Goal: Contribute content: Contribute content

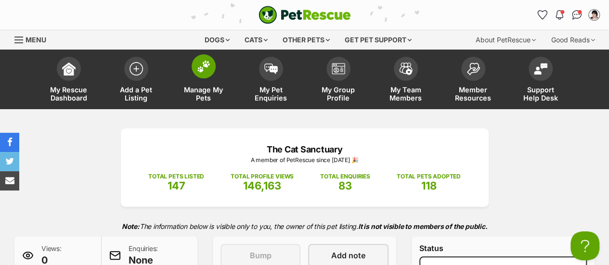
click at [208, 68] on img at bounding box center [203, 66] width 13 height 13
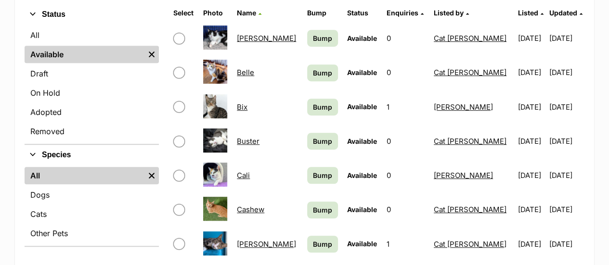
scroll to position [249, 0]
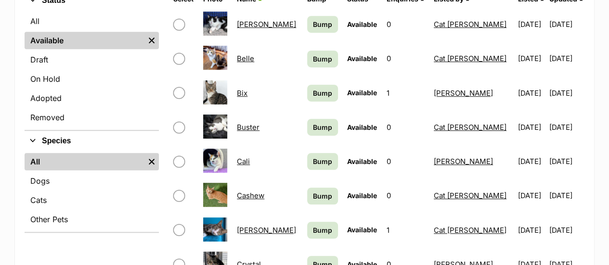
click at [178, 162] on input "checkbox" at bounding box center [179, 162] width 12 height 12
checkbox input "true"
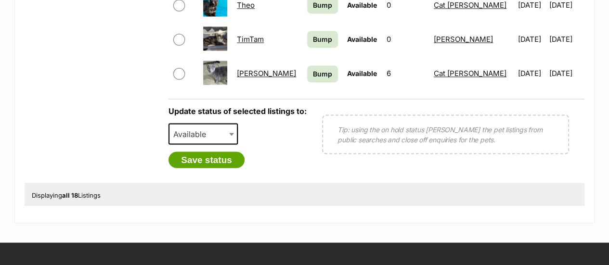
scroll to position [769, 0]
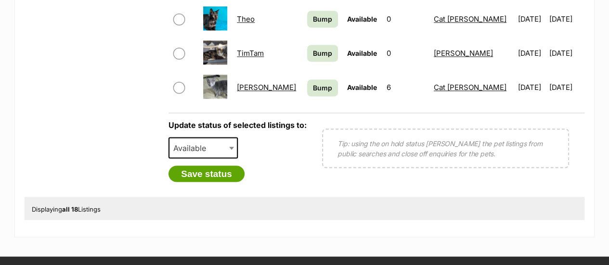
click at [228, 144] on span at bounding box center [233, 147] width 10 height 21
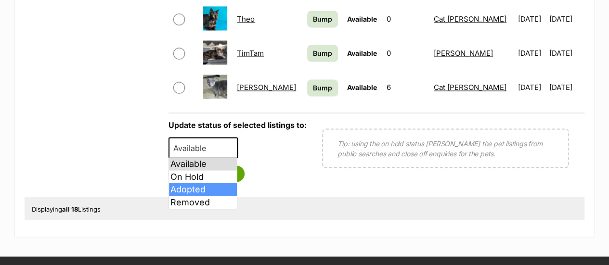
select select "rehomed"
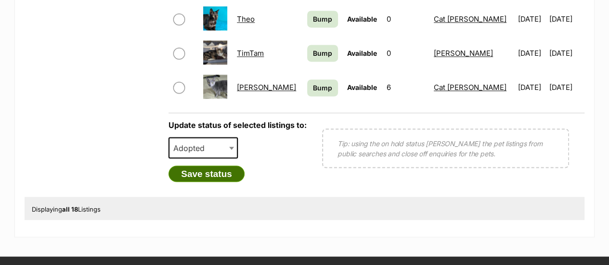
click at [206, 175] on button "Save status" at bounding box center [206, 173] width 76 height 16
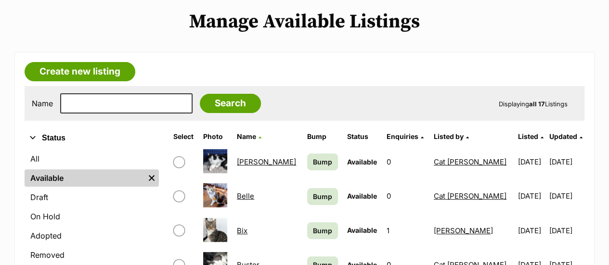
scroll to position [104, 0]
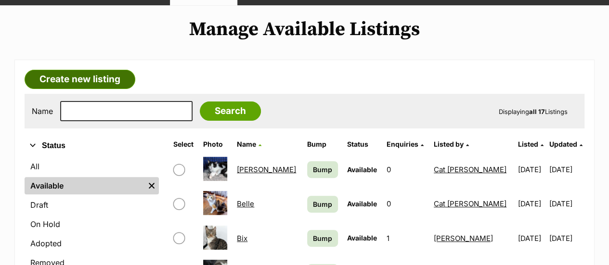
click at [101, 82] on link "Create new listing" at bounding box center [80, 79] width 111 height 19
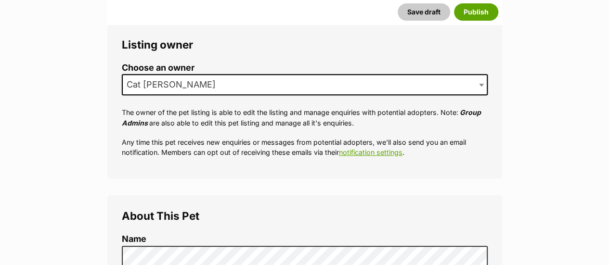
scroll to position [179, 0]
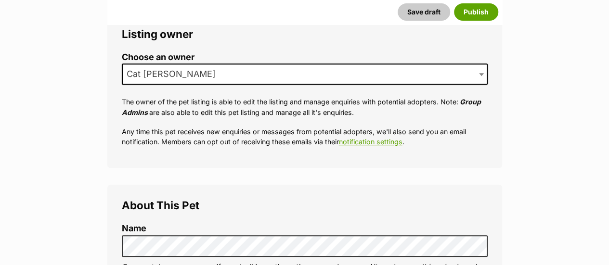
click at [452, 67] on span "Cat [PERSON_NAME]" at bounding box center [305, 73] width 366 height 21
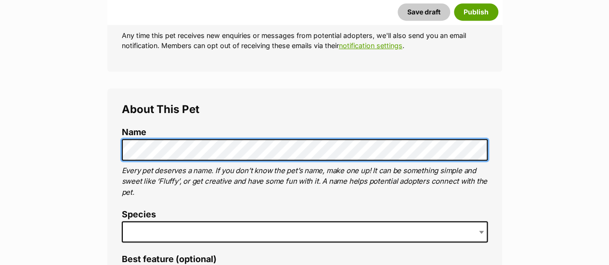
scroll to position [289, 0]
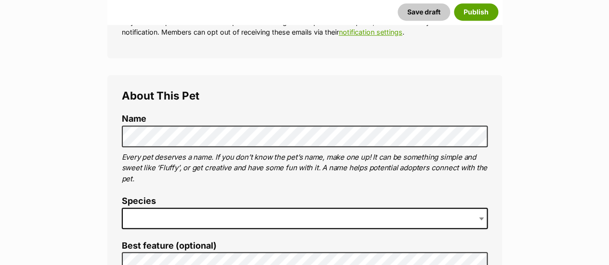
click at [182, 216] on span at bounding box center [305, 218] width 366 height 21
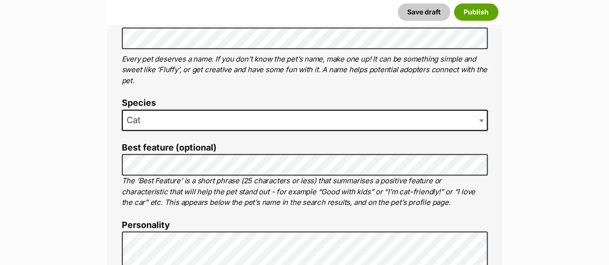
scroll to position [404, 0]
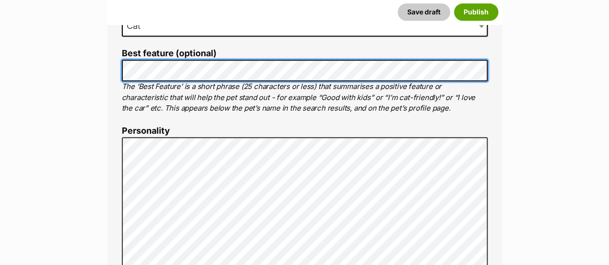
scroll to position [0, 0]
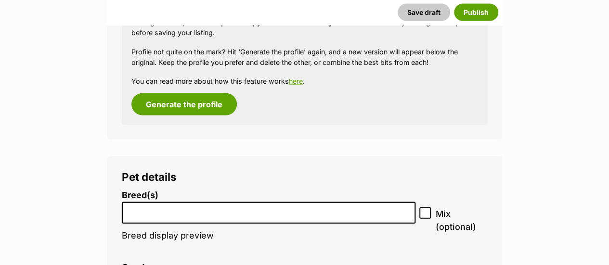
scroll to position [1058, 0]
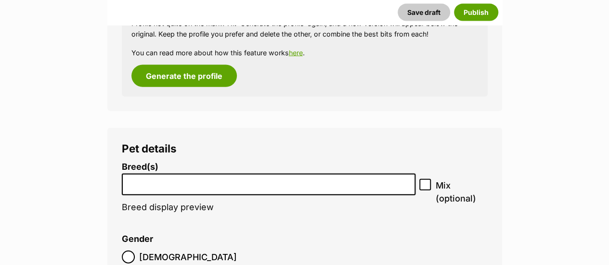
click at [319, 185] on input "search" at bounding box center [268, 182] width 287 height 10
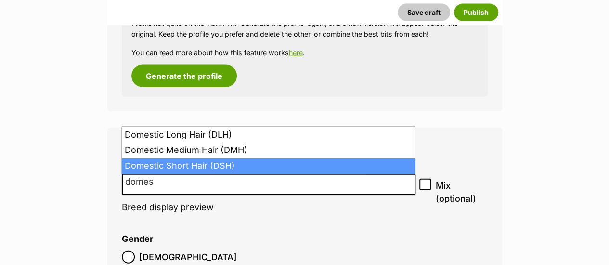
type input "domes"
select select "252102"
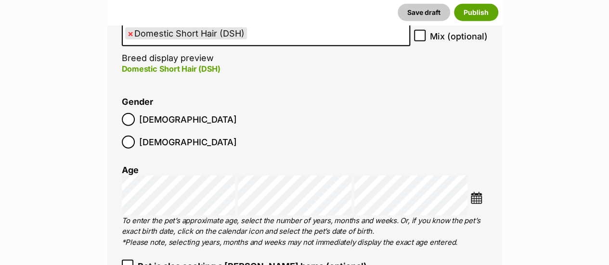
scroll to position [1225, 0]
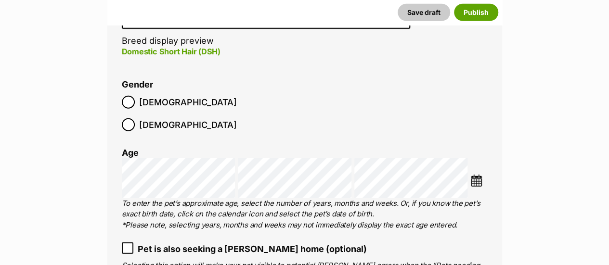
click at [478, 175] on img at bounding box center [476, 181] width 12 height 12
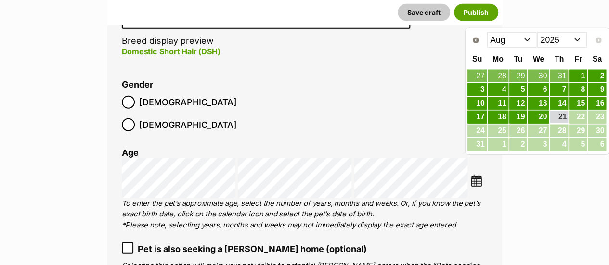
click at [532, 40] on select "Jan Feb Mar Apr May Jun Jul Aug" at bounding box center [512, 39] width 50 height 15
click at [474, 41] on span "Prev" at bounding box center [475, 41] width 8 height 8
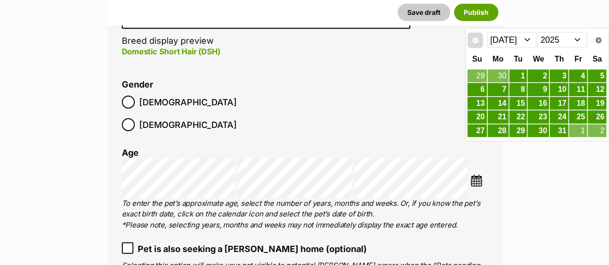
click at [474, 41] on span "Prev" at bounding box center [475, 41] width 8 height 8
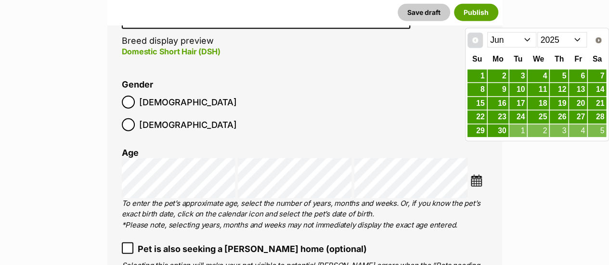
click at [474, 41] on span "Prev" at bounding box center [475, 41] width 8 height 8
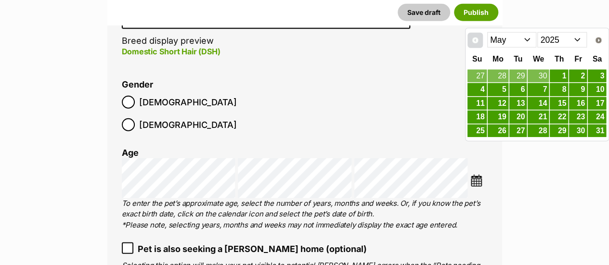
click at [474, 41] on span "Prev" at bounding box center [475, 41] width 8 height 8
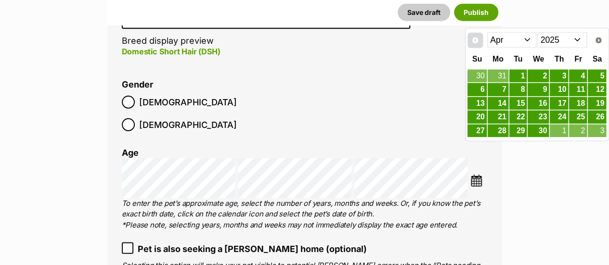
click at [474, 41] on span "Prev" at bounding box center [475, 41] width 8 height 8
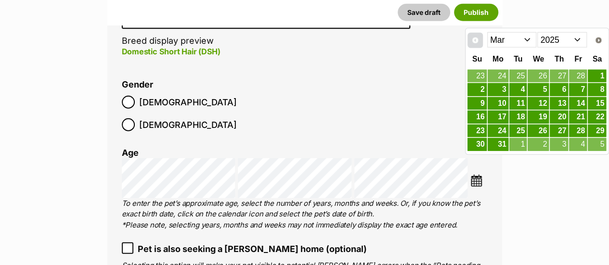
click at [474, 41] on span "Prev" at bounding box center [475, 41] width 8 height 8
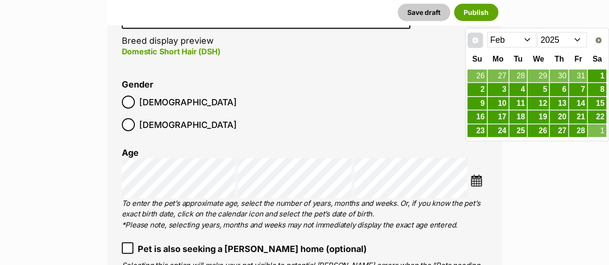
click at [474, 41] on span "Prev" at bounding box center [475, 41] width 8 height 8
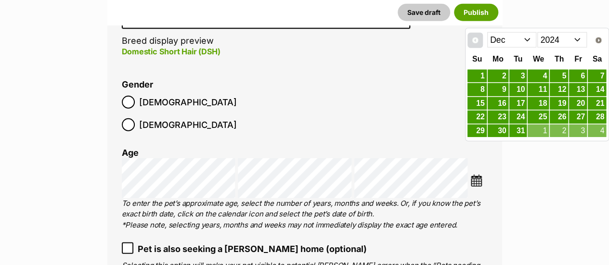
click at [474, 41] on span "Prev" at bounding box center [475, 41] width 8 height 8
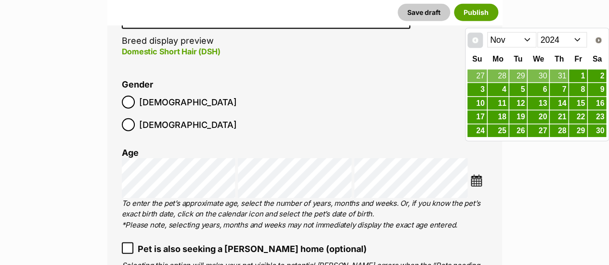
click at [474, 41] on span "Prev" at bounding box center [475, 41] width 8 height 8
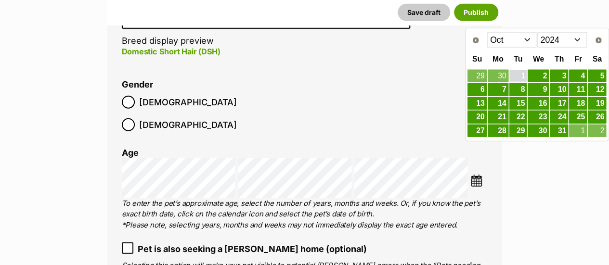
click at [523, 74] on link "1" at bounding box center [518, 76] width 18 height 12
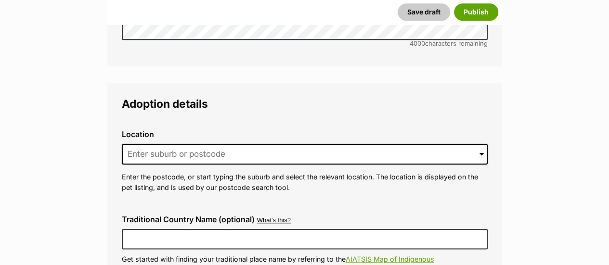
scroll to position [2295, 0]
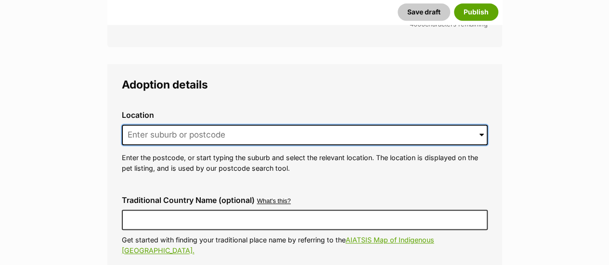
click at [444, 125] on input at bounding box center [305, 135] width 366 height 21
type input "G"
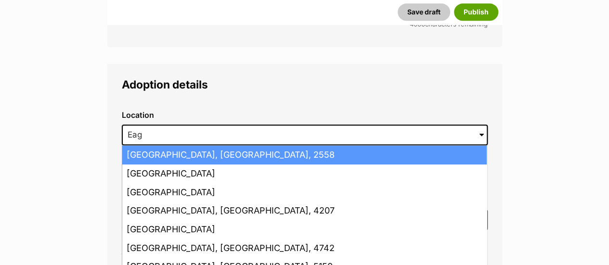
click at [160, 146] on li "Eagle Vale, New South Wales, 2558" at bounding box center [304, 155] width 364 height 19
type input "Eagle Vale, New South Wales, 2558"
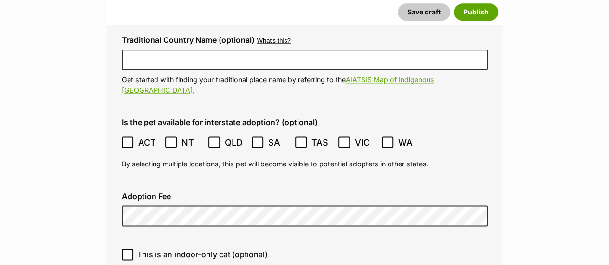
scroll to position [2486, 0]
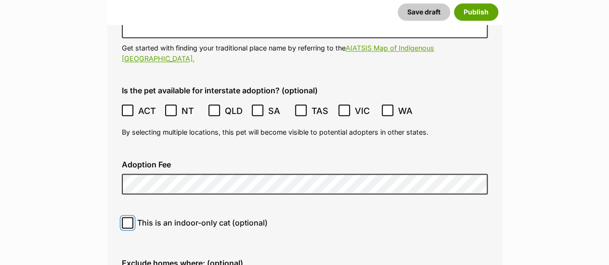
click at [123, 217] on input "This is an indoor-only cat (optional)" at bounding box center [128, 223] width 12 height 12
checkbox input "true"
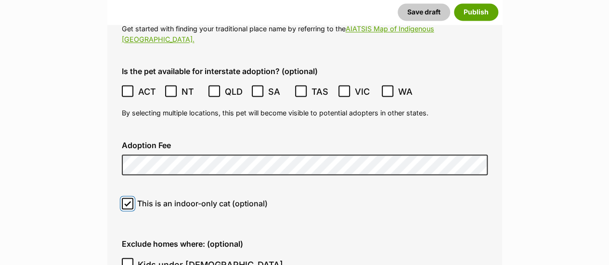
scroll to position [2544, 0]
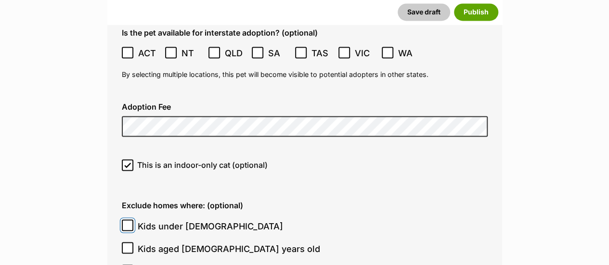
click at [131, 219] on input "Kids under [DEMOGRAPHIC_DATA]" at bounding box center [128, 225] width 12 height 12
checkbox input "true"
click at [128, 244] on icon at bounding box center [127, 247] width 7 height 7
click at [128, 242] on input "Kids aged 6-12 years old" at bounding box center [128, 248] width 12 height 12
checkbox input "true"
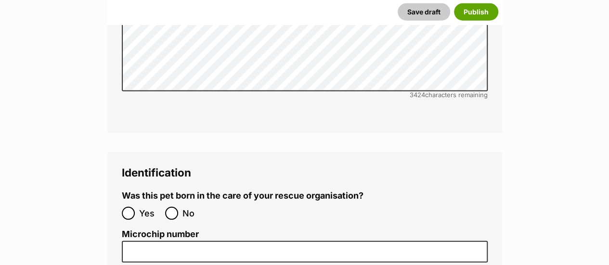
scroll to position [3134, 0]
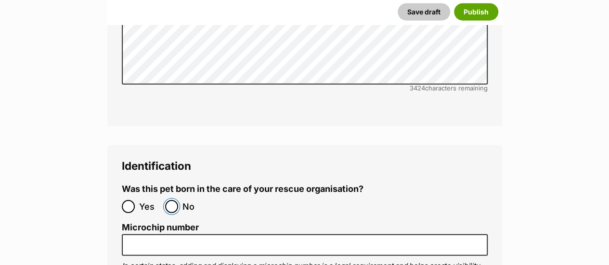
click at [175, 200] on input "No" at bounding box center [171, 206] width 13 height 13
radio input "true"
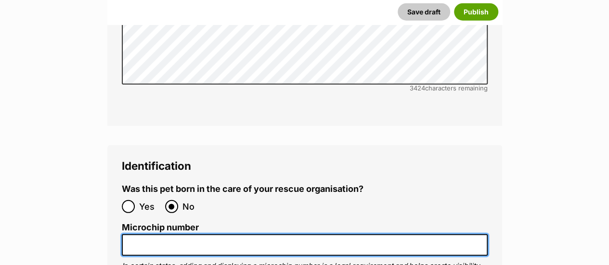
click at [152, 234] on input "Microchip number" at bounding box center [305, 245] width 366 height 22
paste input "991003003084251"
type input "991003003084251"
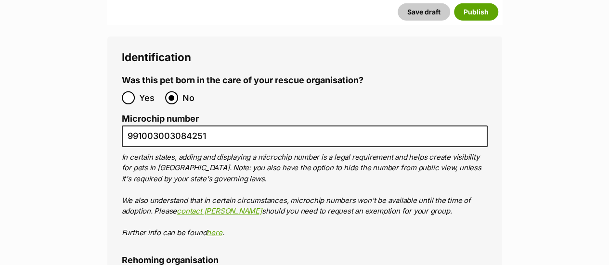
scroll to position [3282, 0]
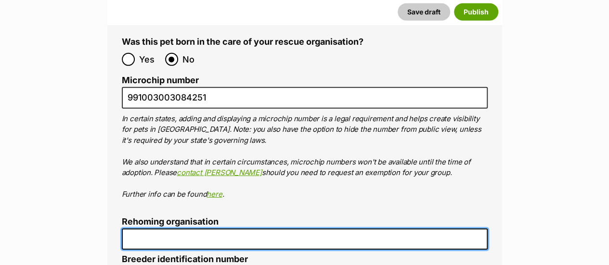
click at [417, 228] on input "Rehoming organisation" at bounding box center [305, 239] width 366 height 22
type input "The Cat Sanctuary"
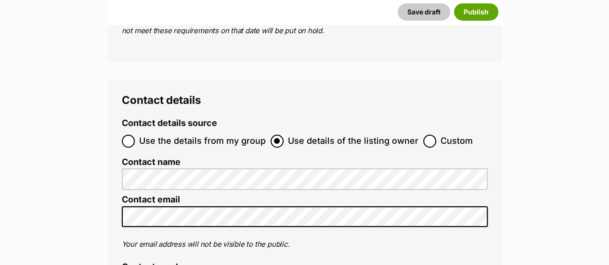
scroll to position [3634, 0]
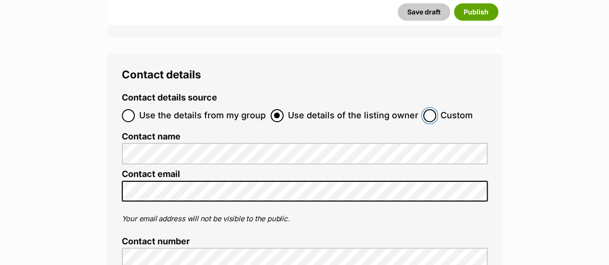
click at [423, 109] on input "Custom" at bounding box center [429, 115] width 13 height 13
radio input "true"
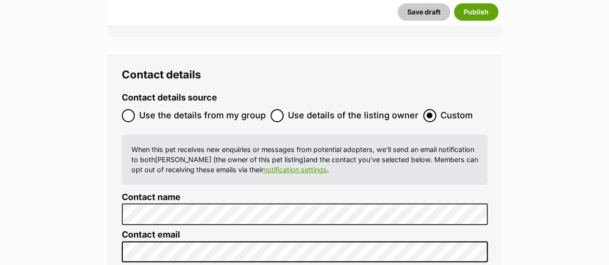
click at [168, 109] on span "Use the details from my group" at bounding box center [202, 115] width 127 height 13
click at [135, 109] on input "Use the details from my group" at bounding box center [128, 115] width 13 height 13
radio input "true"
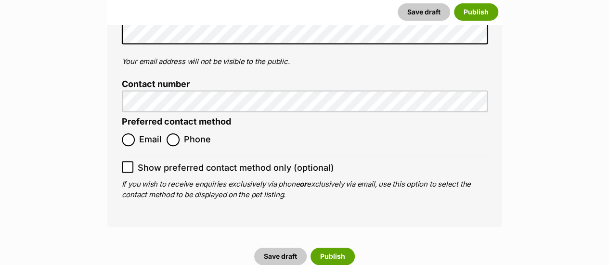
scroll to position [3858, 0]
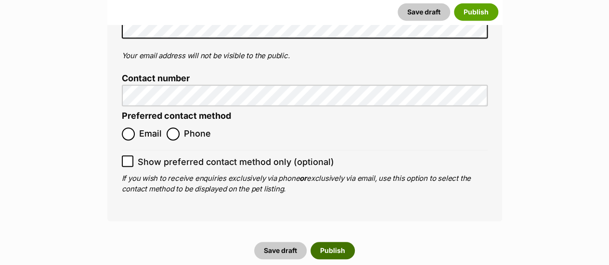
click at [333, 242] on button "Publish" at bounding box center [332, 250] width 44 height 17
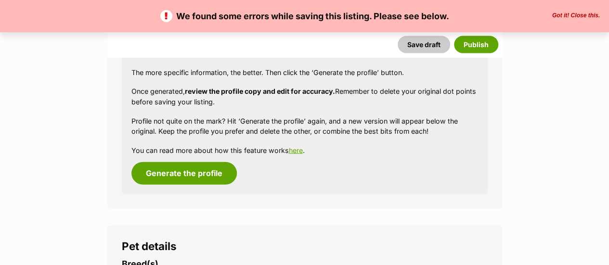
scroll to position [1052, 0]
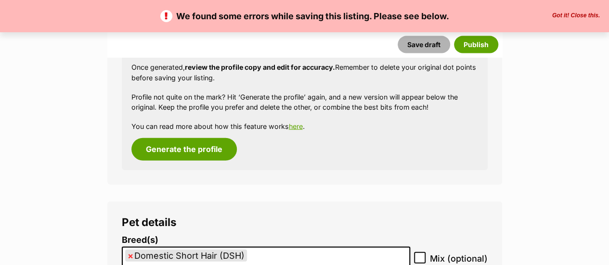
click at [420, 44] on button "Save draft" at bounding box center [423, 44] width 52 height 17
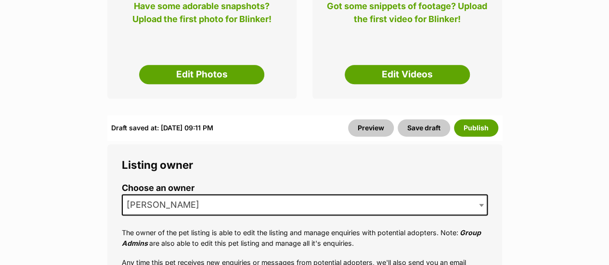
scroll to position [257, 0]
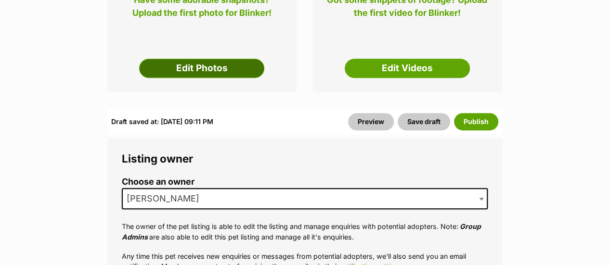
click at [219, 74] on link "Edit Photos" at bounding box center [201, 68] width 125 height 19
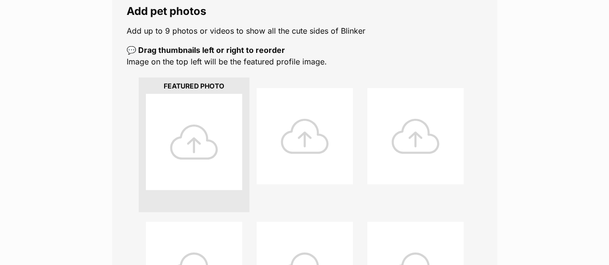
scroll to position [203, 0]
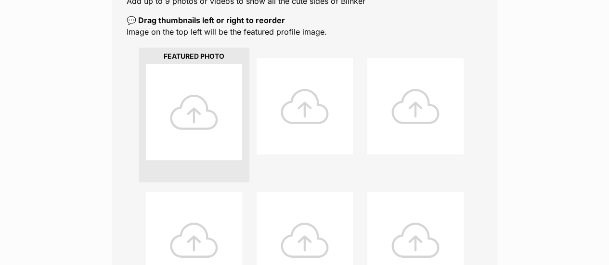
click at [208, 110] on div at bounding box center [194, 112] width 96 height 96
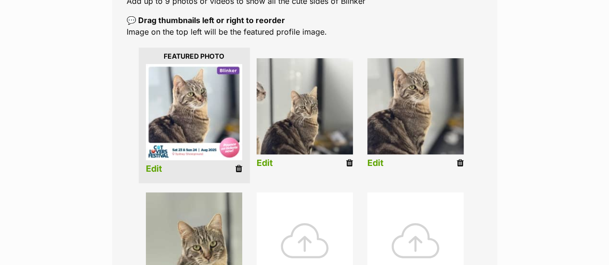
click at [156, 170] on link "Edit" at bounding box center [154, 169] width 16 height 10
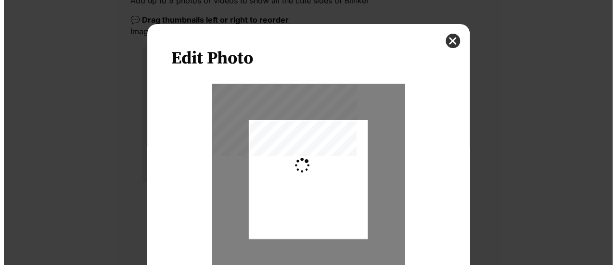
scroll to position [0, 0]
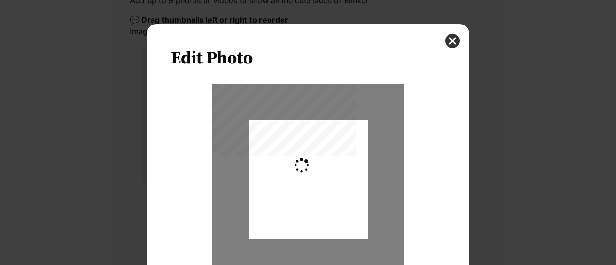
type input "0.2744"
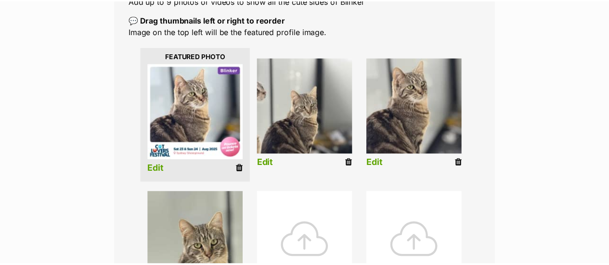
scroll to position [203, 0]
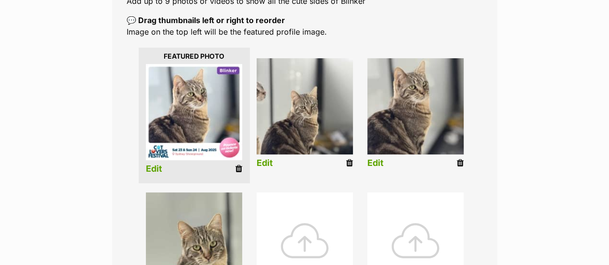
click at [150, 170] on link "Edit" at bounding box center [154, 169] width 16 height 10
click at [149, 99] on img at bounding box center [194, 112] width 96 height 96
click at [184, 112] on img at bounding box center [194, 112] width 96 height 96
click at [159, 172] on link "Edit" at bounding box center [154, 169] width 16 height 10
click at [268, 164] on link "Edit" at bounding box center [264, 163] width 16 height 10
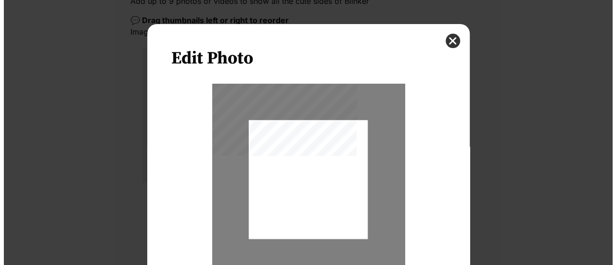
scroll to position [0, 0]
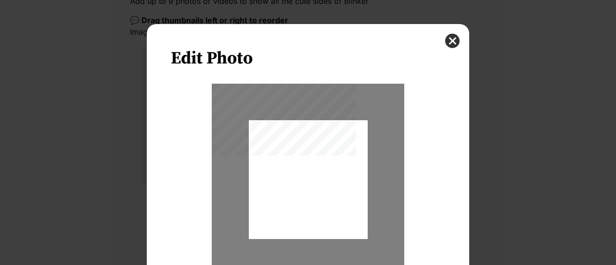
type input "0.2744"
drag, startPoint x: 268, startPoint y: 164, endPoint x: 279, endPoint y: 151, distance: 17.1
click at [279, 151] on div "Dialog Window - Close (Press escape to close)" at bounding box center [308, 168] width 119 height 158
drag, startPoint x: 246, startPoint y: 121, endPoint x: 310, endPoint y: 121, distance: 64.0
click at [310, 121] on div "Dialog Window - Close (Press escape to close)" at bounding box center [308, 168] width 119 height 158
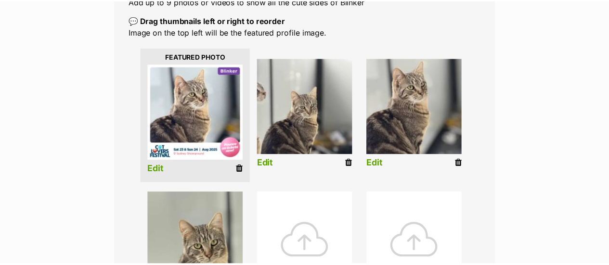
scroll to position [203, 0]
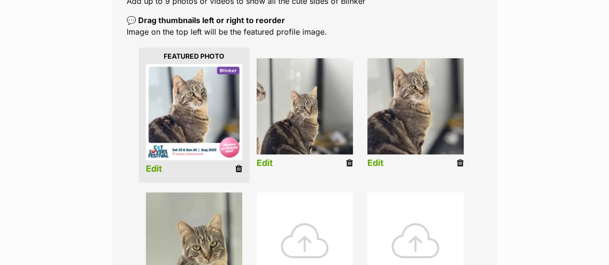
click at [331, 119] on img at bounding box center [304, 106] width 96 height 96
click at [449, 100] on img at bounding box center [415, 106] width 96 height 96
click at [187, 250] on img at bounding box center [194, 240] width 96 height 96
click at [378, 160] on link "Edit" at bounding box center [375, 163] width 16 height 10
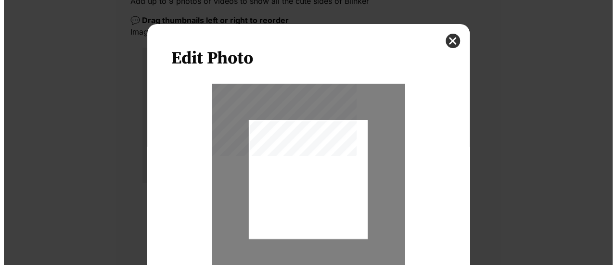
scroll to position [0, 0]
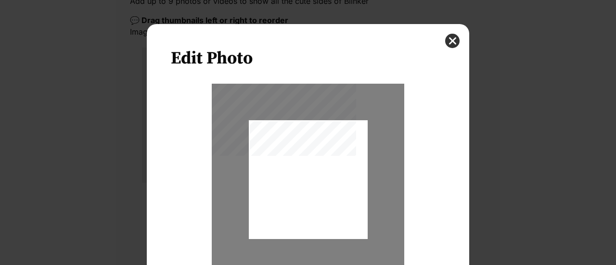
type input "0.2744"
click at [323, 183] on div "Dialog Window - Close (Press escape to close)" at bounding box center [308, 182] width 119 height 158
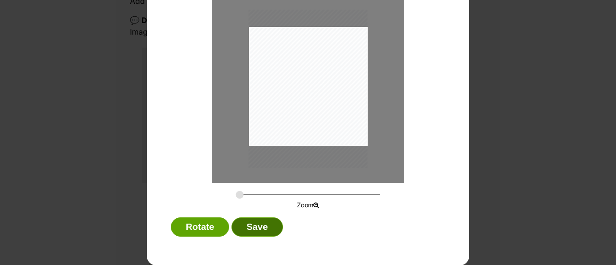
click at [253, 228] on button "Save" at bounding box center [256, 226] width 51 height 19
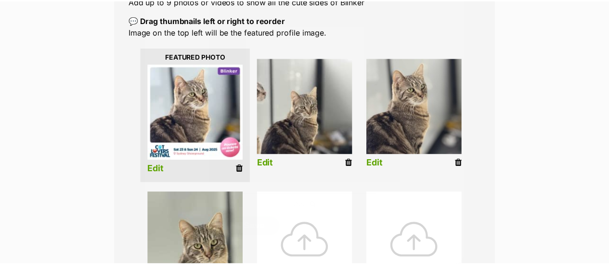
scroll to position [203, 0]
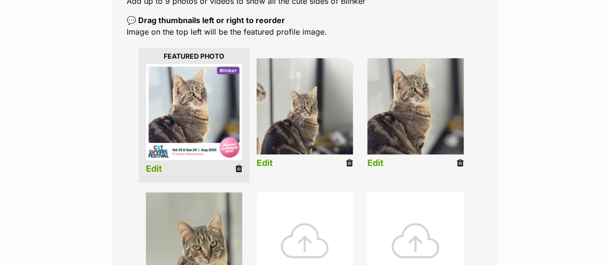
click at [266, 163] on link "Edit" at bounding box center [264, 163] width 16 height 10
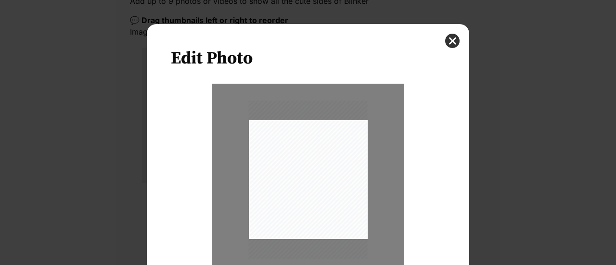
scroll to position [93, 0]
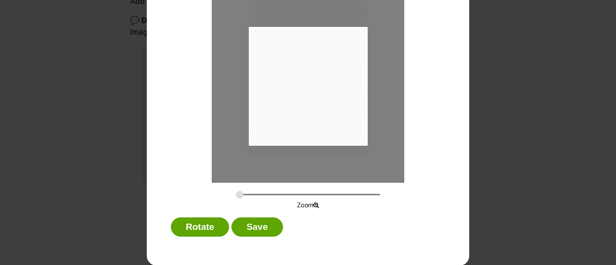
drag, startPoint x: 298, startPoint y: 112, endPoint x: 300, endPoint y: 102, distance: 10.3
click at [300, 102] on div "Dialog Window - Close (Press escape to close)" at bounding box center [308, 76] width 119 height 158
drag, startPoint x: 235, startPoint y: 192, endPoint x: 242, endPoint y: 192, distance: 7.2
type input "0.3363"
click at [242, 192] on input "Dialog Window - Close (Press escape to close)" at bounding box center [308, 194] width 144 height 9
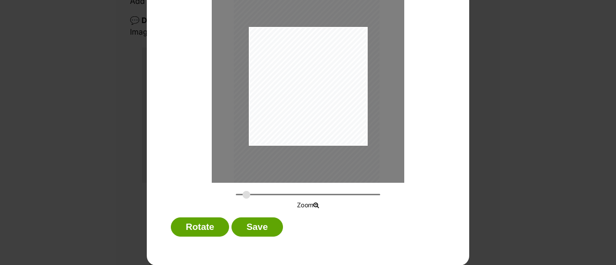
drag, startPoint x: 296, startPoint y: 109, endPoint x: 294, endPoint y: 127, distance: 17.9
click at [294, 127] on div "Dialog Window - Close (Press escape to close)" at bounding box center [307, 92] width 146 height 194
click at [291, 118] on div "Dialog Window - Close (Press escape to close)" at bounding box center [306, 87] width 146 height 194
click at [202, 227] on button "Rotate" at bounding box center [200, 226] width 58 height 19
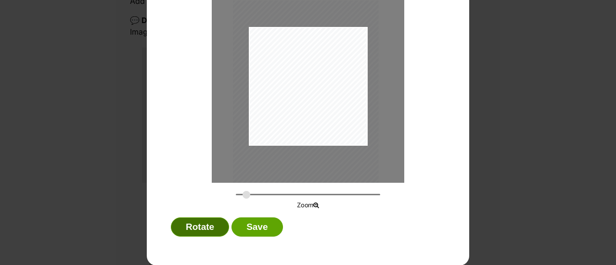
click at [202, 227] on button "Rotate" at bounding box center [200, 226] width 58 height 19
drag, startPoint x: 304, startPoint y: 109, endPoint x: 304, endPoint y: 100, distance: 9.7
click at [304, 100] on div "Dialog Window - Close (Press escape to close)" at bounding box center [307, 88] width 146 height 194
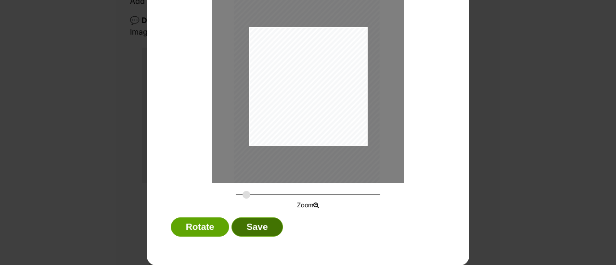
click at [262, 224] on button "Save" at bounding box center [256, 226] width 51 height 19
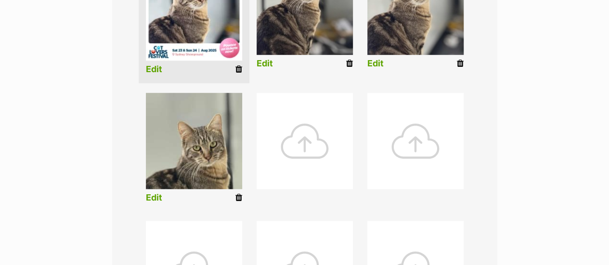
scroll to position [314, 0]
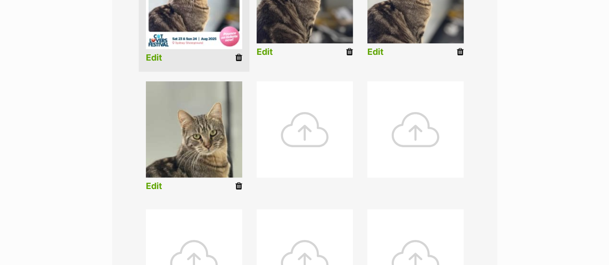
click at [156, 187] on link "Edit" at bounding box center [154, 186] width 16 height 10
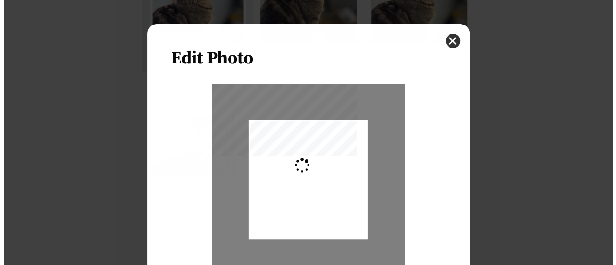
scroll to position [0, 0]
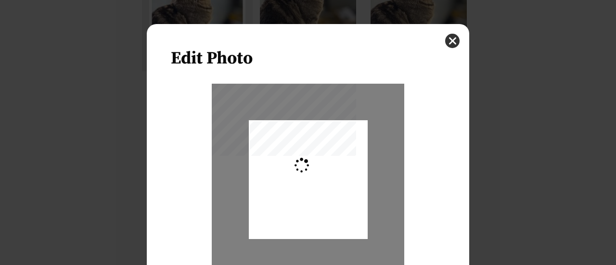
type input "0.2744"
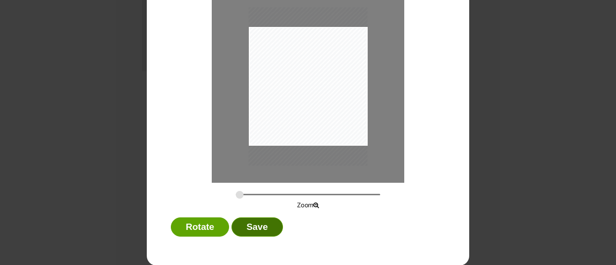
click at [258, 225] on button "Save" at bounding box center [256, 226] width 51 height 19
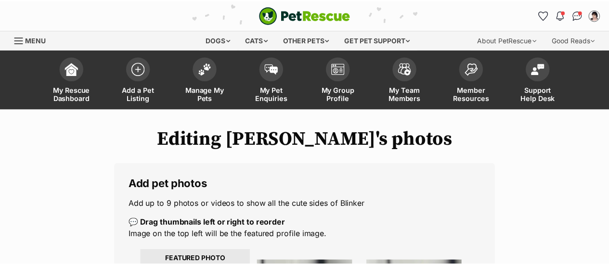
scroll to position [314, 0]
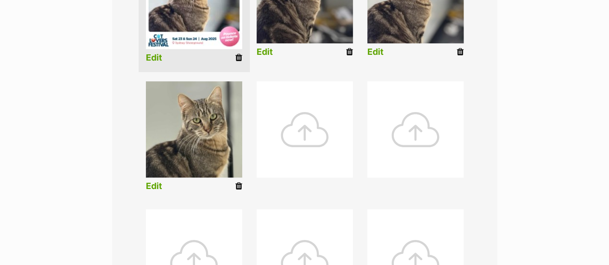
click at [155, 58] on link "Edit" at bounding box center [154, 58] width 16 height 10
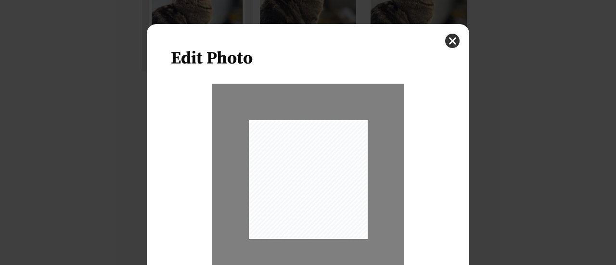
scroll to position [93, 0]
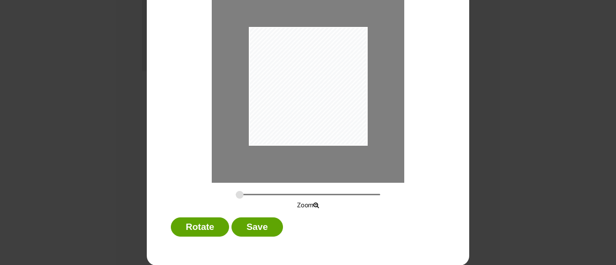
click at [238, 195] on input "Dialog Window - Close (Press escape to close)" at bounding box center [308, 194] width 144 height 9
click at [242, 194] on input "Dialog Window - Close (Press escape to close)" at bounding box center [308, 194] width 144 height 9
drag, startPoint x: 306, startPoint y: 87, endPoint x: 313, endPoint y: 96, distance: 11.6
click at [313, 96] on div "Dialog Window - Close (Press escape to close)" at bounding box center [315, 96] width 144 height 144
drag, startPoint x: 242, startPoint y: 194, endPoint x: 248, endPoint y: 194, distance: 5.8
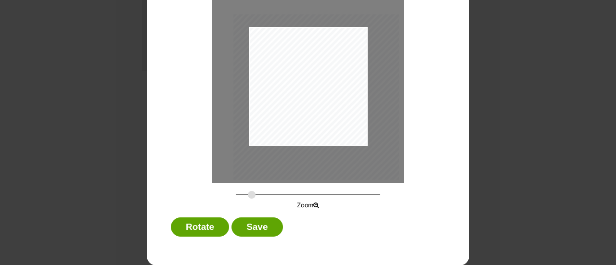
click at [248, 194] on input "Dialog Window - Close (Press escape to close)" at bounding box center [308, 194] width 144 height 9
drag, startPoint x: 304, startPoint y: 115, endPoint x: 313, endPoint y: 122, distance: 11.4
click at [313, 122] on div "Dialog Window - Close (Press escape to close)" at bounding box center [324, 103] width 165 height 165
type input "0.4111"
click at [251, 195] on input "Dialog Window - Close (Press escape to close)" at bounding box center [308, 194] width 144 height 9
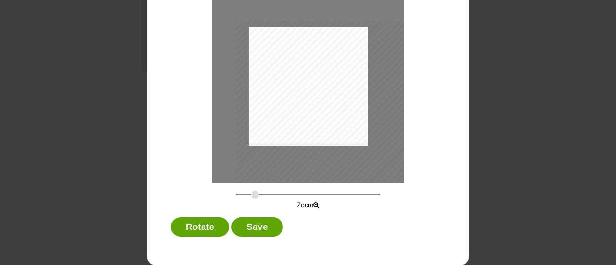
drag, startPoint x: 294, startPoint y: 128, endPoint x: 292, endPoint y: 133, distance: 5.2
click at [292, 133] on div "Dialog Window - Close (Press escape to close)" at bounding box center [325, 110] width 178 height 178
click at [257, 227] on button "Save" at bounding box center [256, 226] width 51 height 19
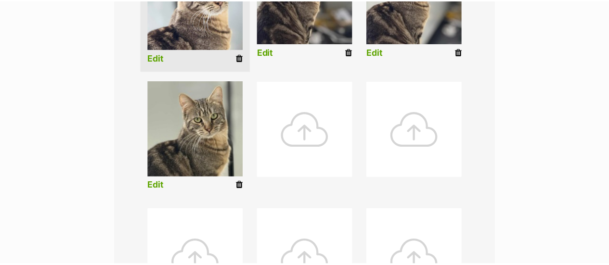
scroll to position [314, 0]
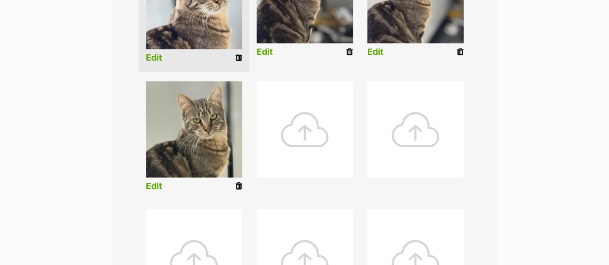
click at [527, 102] on div "Editing Blinker's photos Add pet photos Add up to 9 photos or videos to show al…" at bounding box center [304, 121] width 609 height 615
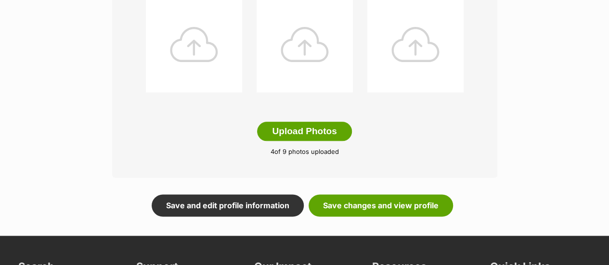
scroll to position [529, 0]
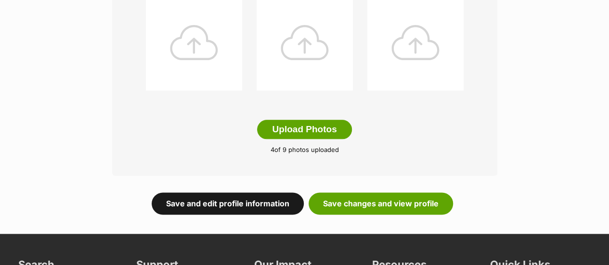
click at [280, 202] on link "Save and edit profile information" at bounding box center [228, 203] width 152 height 22
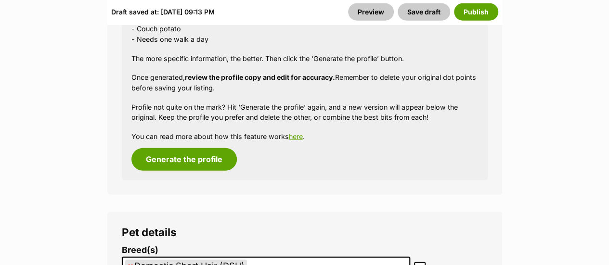
scroll to position [1155, 0]
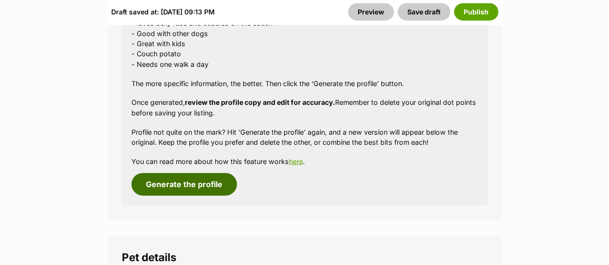
click at [171, 179] on button "Generate the profile" at bounding box center [183, 184] width 105 height 22
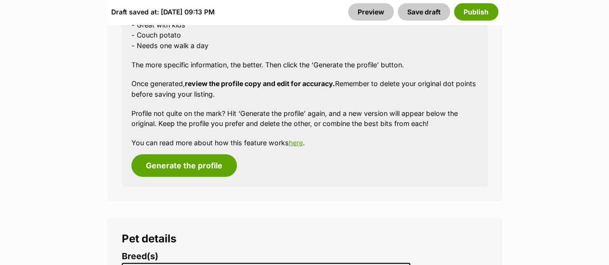
scroll to position [1198, 0]
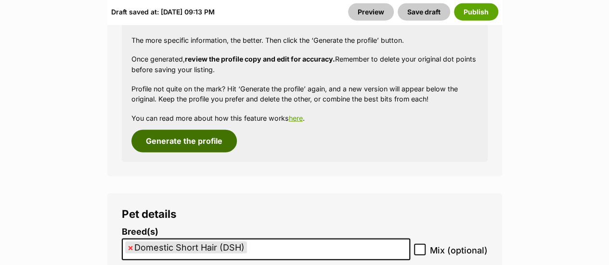
click at [186, 147] on button "Generate the profile" at bounding box center [183, 141] width 105 height 22
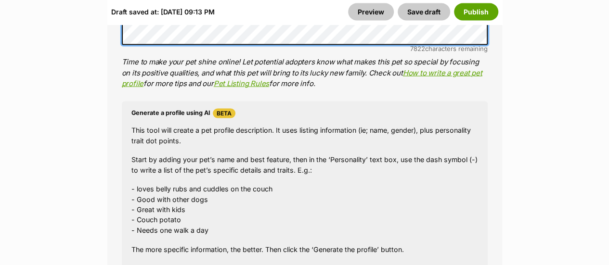
scroll to position [1028, 0]
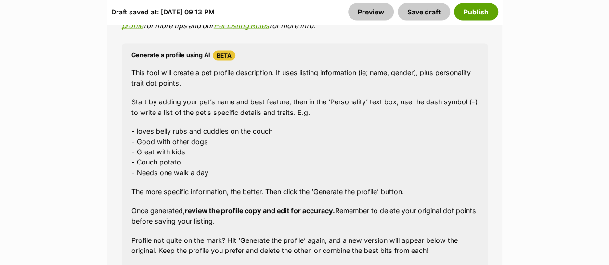
scroll to position [1086, 0]
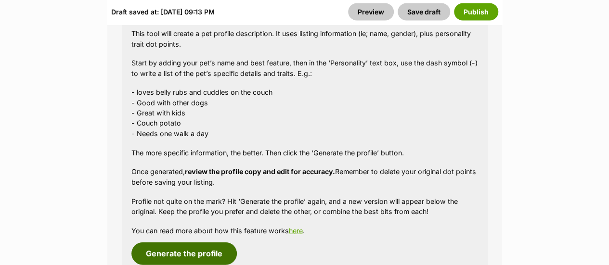
click at [165, 257] on button "Generate the profile" at bounding box center [183, 253] width 105 height 22
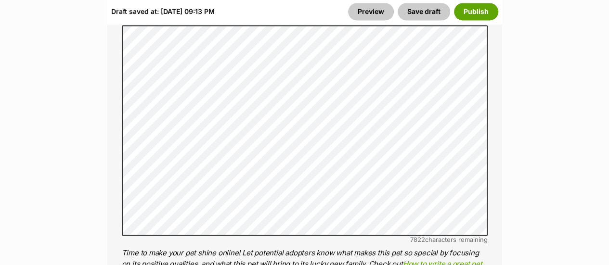
scroll to position [796, 0]
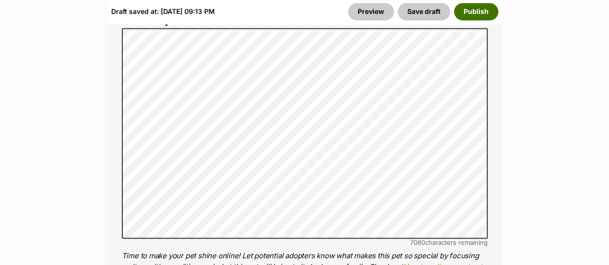
click at [477, 10] on button "Publish" at bounding box center [476, 11] width 44 height 17
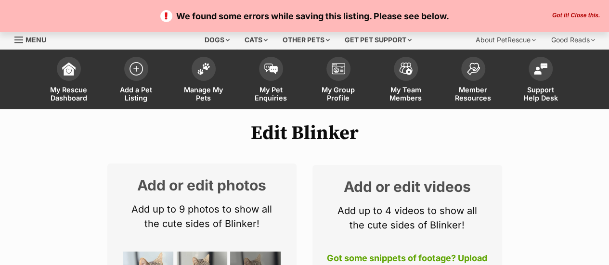
click at [574, 15] on button "Got it! Close this." at bounding box center [575, 16] width 53 height 8
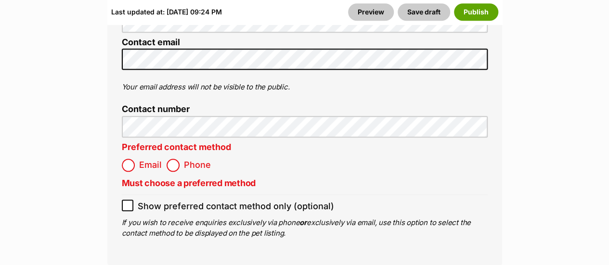
scroll to position [3999, 0]
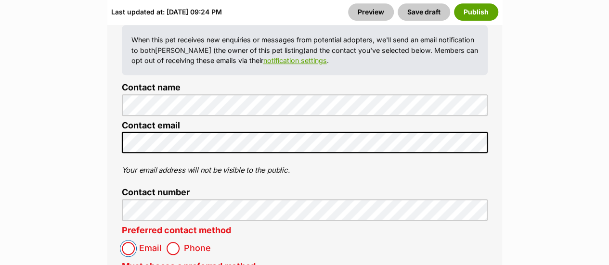
click at [129, 242] on input "Email" at bounding box center [128, 248] width 13 height 13
radio input "true"
click at [487, 10] on button "Publish" at bounding box center [476, 11] width 44 height 17
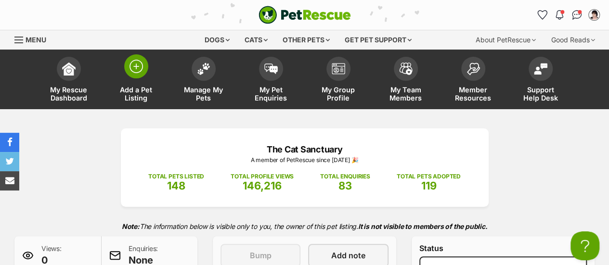
click at [139, 76] on span at bounding box center [136, 66] width 24 height 24
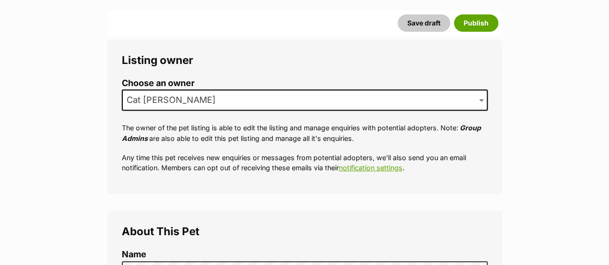
scroll to position [158, 0]
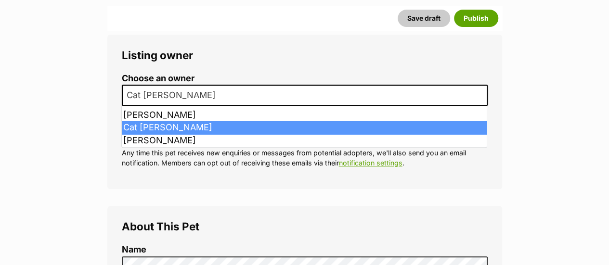
click at [483, 95] on span at bounding box center [482, 95] width 10 height 21
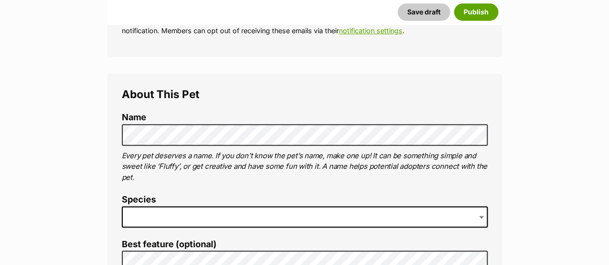
scroll to position [316, 0]
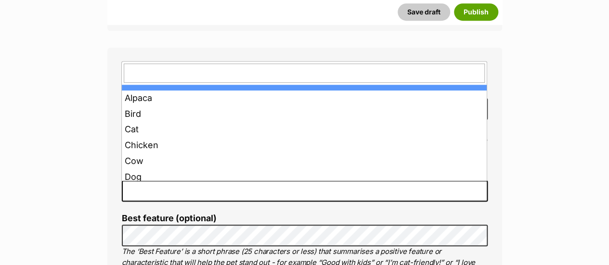
click at [214, 191] on span at bounding box center [305, 190] width 366 height 21
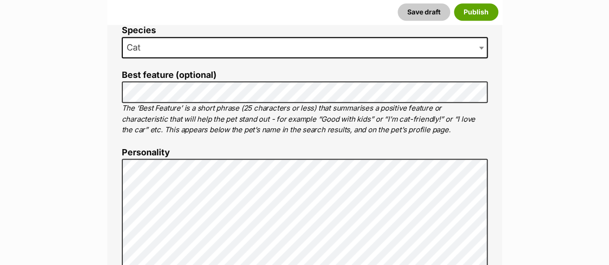
scroll to position [476, 0]
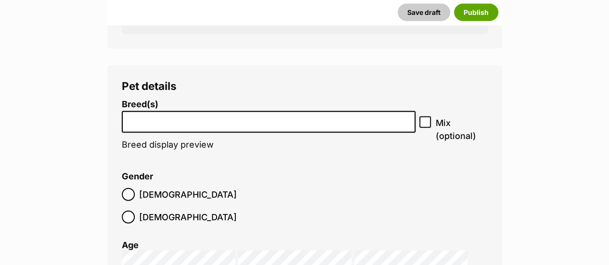
scroll to position [1115, 0]
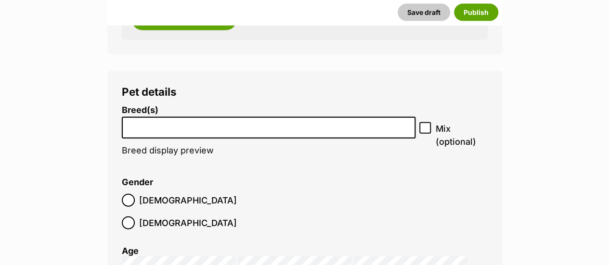
click at [338, 126] on input "search" at bounding box center [268, 125] width 287 height 10
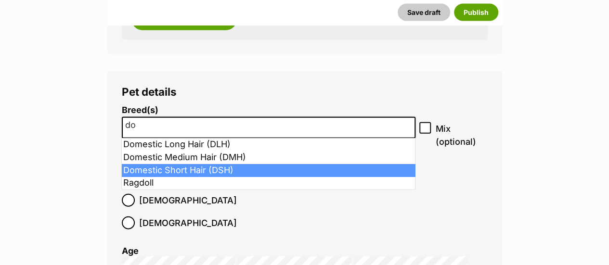
type input "do"
select select "252102"
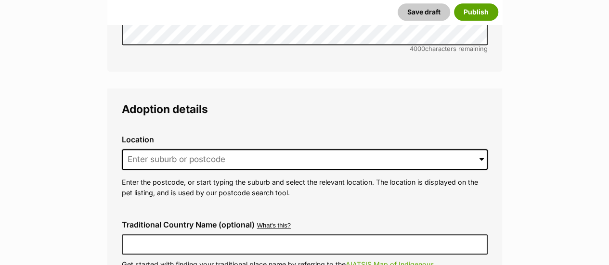
scroll to position [2298, 0]
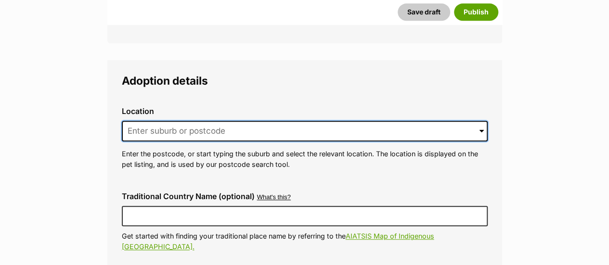
click at [205, 121] on input at bounding box center [305, 131] width 366 height 21
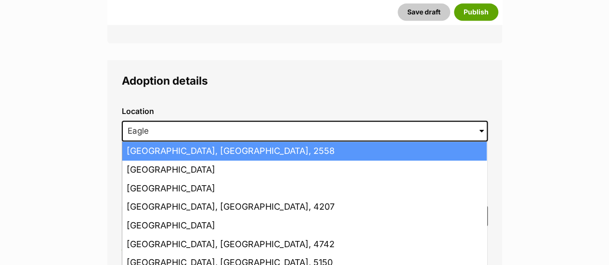
click at [144, 142] on li "[GEOGRAPHIC_DATA], [GEOGRAPHIC_DATA], 2558" at bounding box center [304, 151] width 364 height 19
type input "[GEOGRAPHIC_DATA], [GEOGRAPHIC_DATA], 2558"
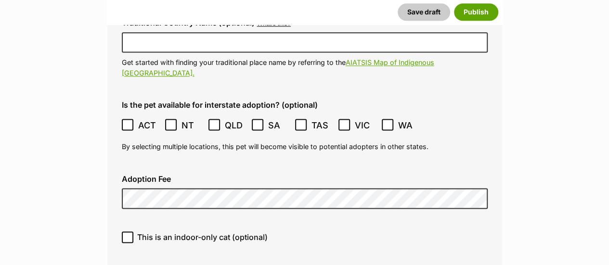
scroll to position [2496, 0]
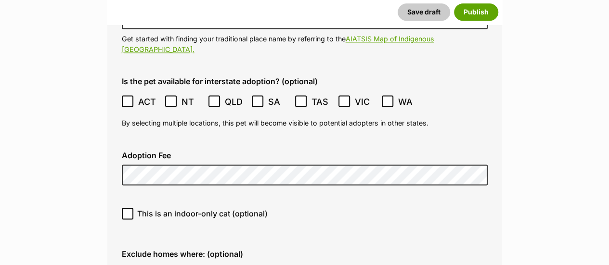
click at [126, 210] on icon at bounding box center [127, 213] width 7 height 7
click at [126, 208] on input "This is an indoor-only cat (optional)" at bounding box center [128, 214] width 12 height 12
checkbox input "true"
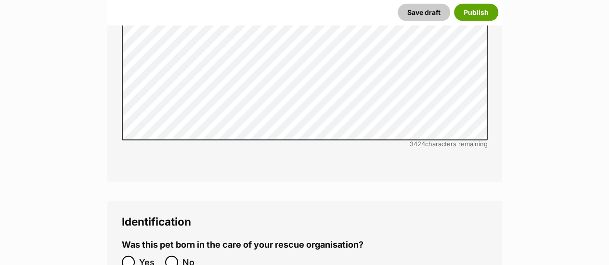
scroll to position [3096, 0]
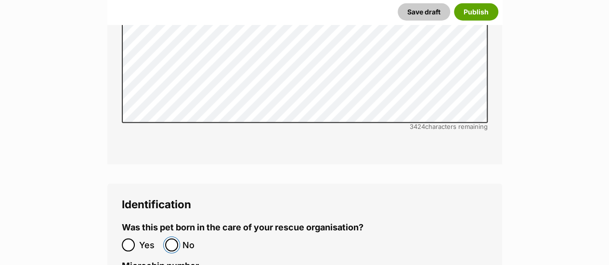
click at [172, 239] on input "No" at bounding box center [171, 245] width 13 height 13
radio input "true"
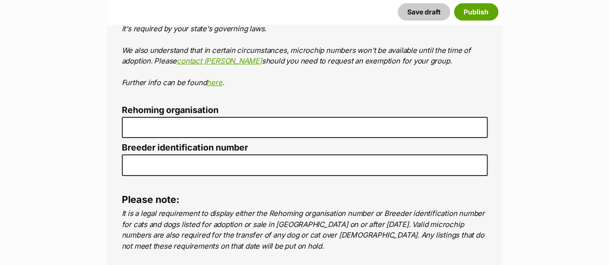
scroll to position [3405, 0]
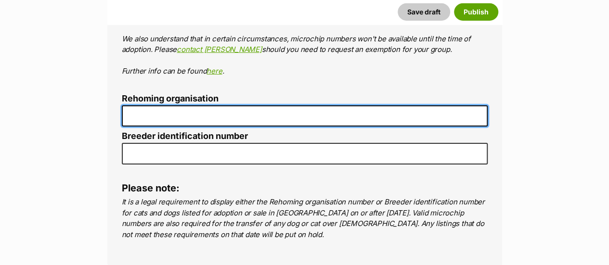
click at [259, 105] on input "Rehoming organisation" at bounding box center [305, 116] width 366 height 22
type input "The Cat Sanctuary"
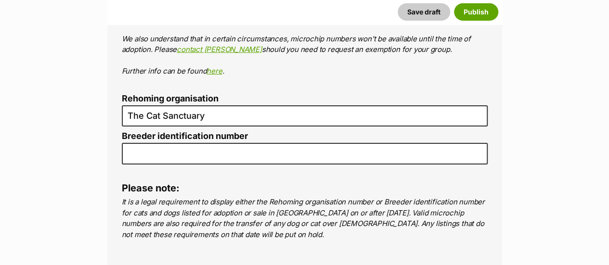
click at [279, 38] on fieldset "Microchip number In certain states, adding and displaying a microchip number is…" at bounding box center [305, 20] width 366 height 136
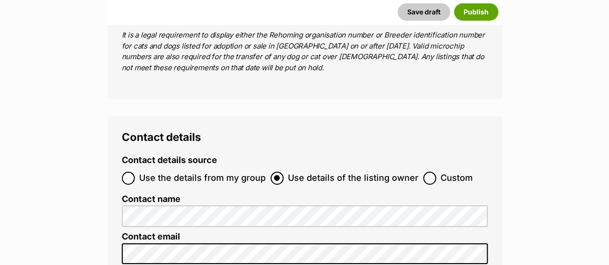
scroll to position [3617, 0]
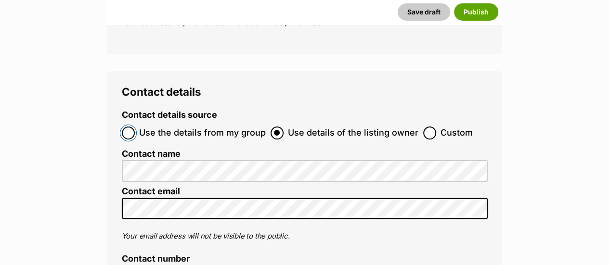
click at [122, 127] on input "Use the details from my group" at bounding box center [128, 133] width 13 height 13
radio input "true"
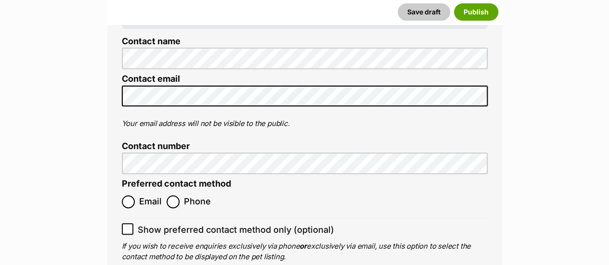
scroll to position [3816, 0]
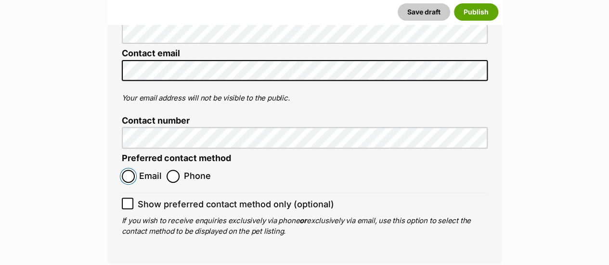
click at [131, 170] on input "Email" at bounding box center [128, 176] width 13 height 13
radio input "true"
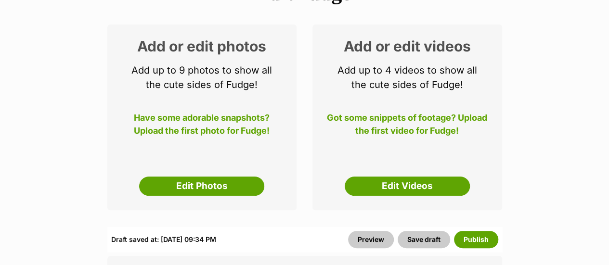
scroll to position [145, 0]
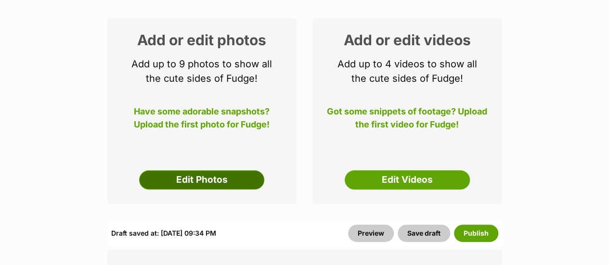
click at [229, 179] on link "Edit Photos" at bounding box center [201, 179] width 125 height 19
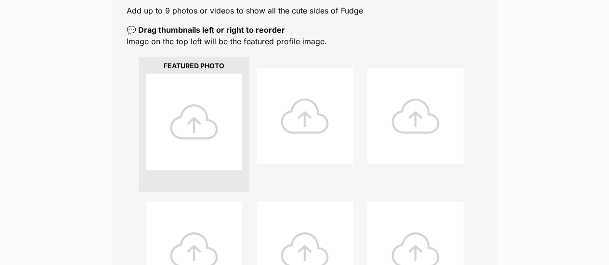
scroll to position [198, 0]
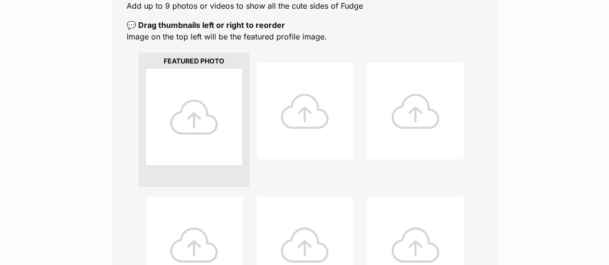
click at [198, 115] on div at bounding box center [194, 117] width 96 height 96
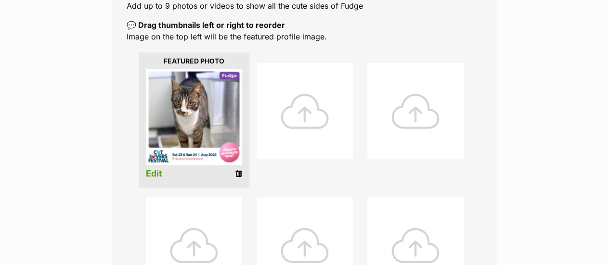
click at [303, 108] on div at bounding box center [304, 111] width 96 height 96
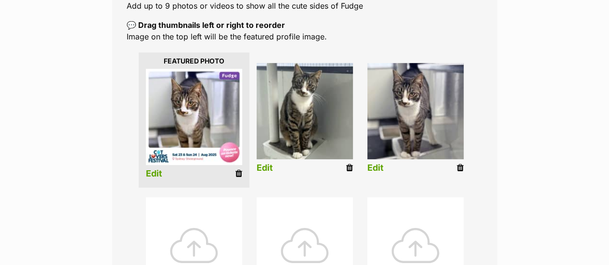
click at [153, 178] on link "Edit" at bounding box center [154, 174] width 16 height 10
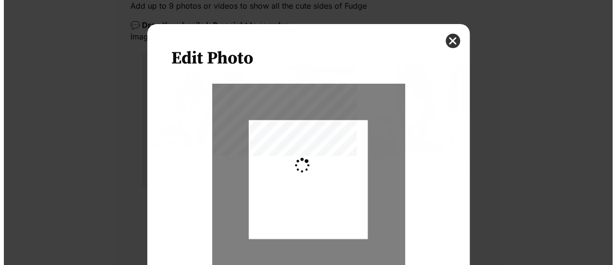
scroll to position [0, 0]
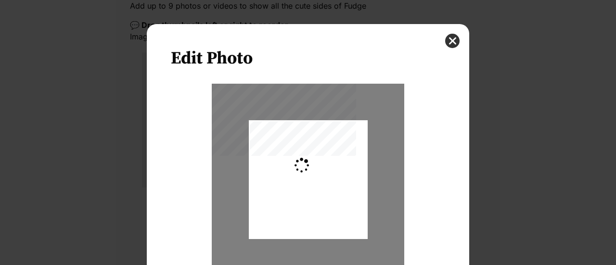
type input "0.2744"
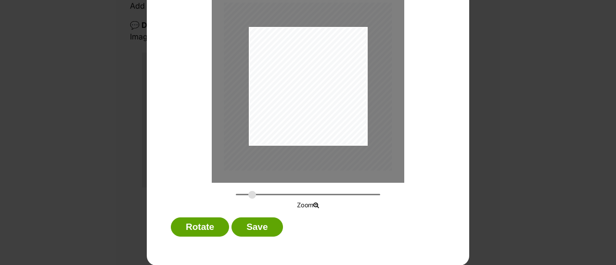
drag, startPoint x: 235, startPoint y: 194, endPoint x: 248, endPoint y: 192, distance: 13.5
click at [248, 192] on input "Dialog Window - Close (Press escape to close)" at bounding box center [308, 194] width 144 height 9
drag, startPoint x: 313, startPoint y: 87, endPoint x: 326, endPoint y: 105, distance: 22.3
click at [326, 105] on div "Dialog Window - Close (Press escape to close)" at bounding box center [321, 104] width 168 height 168
type input "0.4226"
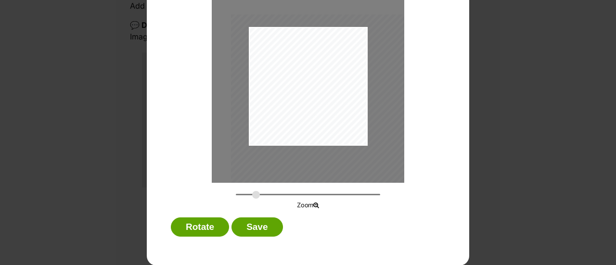
click at [252, 193] on input "Dialog Window - Close (Press escape to close)" at bounding box center [308, 194] width 144 height 9
drag, startPoint x: 303, startPoint y: 114, endPoint x: 300, endPoint y: 122, distance: 8.4
click at [300, 122] on div "Dialog Window - Close (Press escape to close)" at bounding box center [319, 111] width 183 height 183
click at [264, 221] on button "Save" at bounding box center [256, 226] width 51 height 19
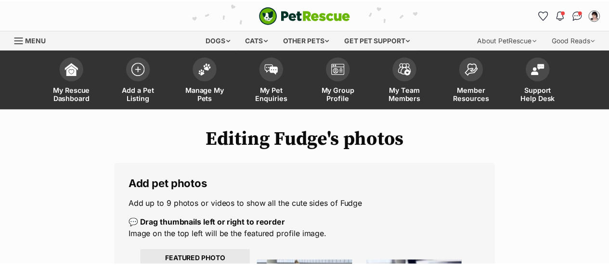
scroll to position [198, 0]
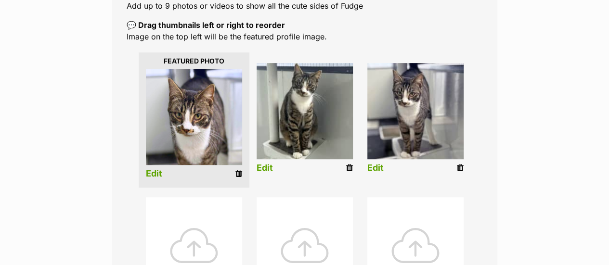
click at [350, 172] on icon at bounding box center [349, 168] width 7 height 9
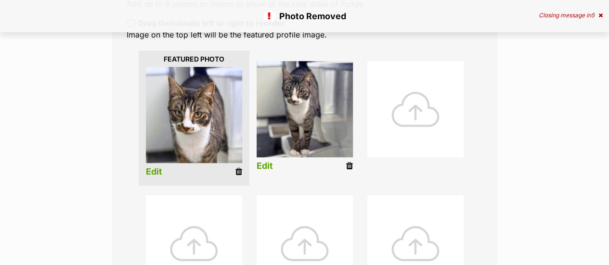
scroll to position [216, 0]
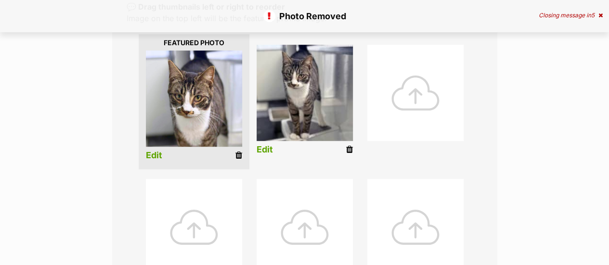
click at [348, 150] on icon at bounding box center [349, 149] width 7 height 9
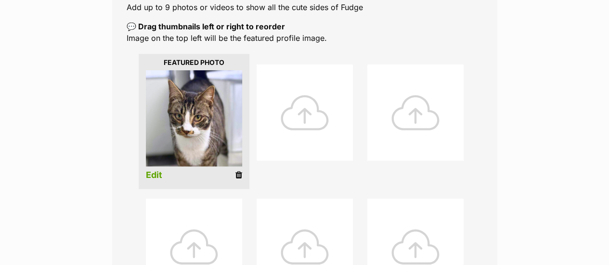
scroll to position [206, 0]
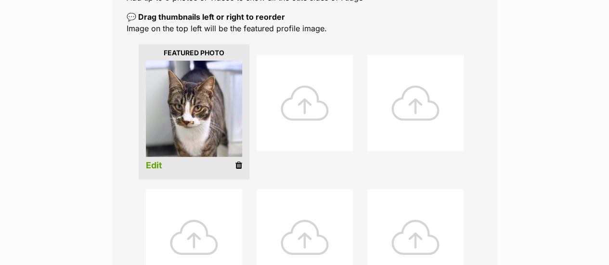
click at [309, 102] on div at bounding box center [304, 103] width 96 height 96
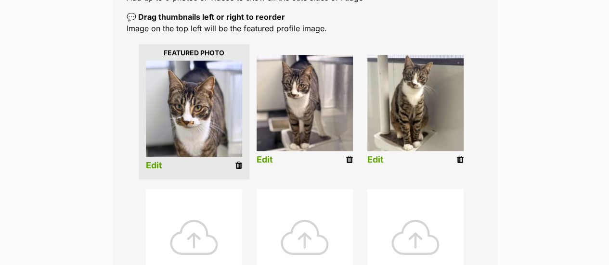
click at [460, 161] on icon at bounding box center [459, 159] width 7 height 9
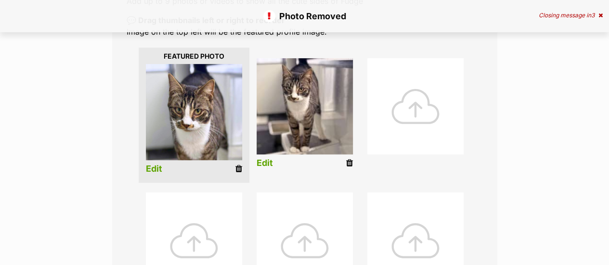
scroll to position [256, 0]
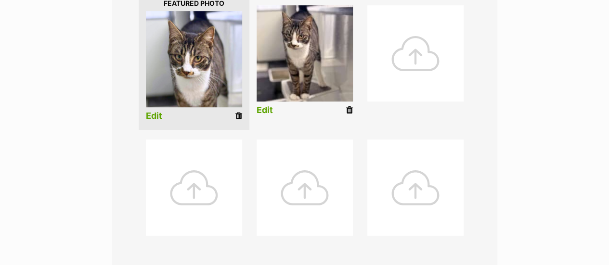
drag, startPoint x: 350, startPoint y: 112, endPoint x: 324, endPoint y: 109, distance: 26.1
click at [324, 109] on li "Edit" at bounding box center [304, 62] width 111 height 124
click at [350, 110] on icon at bounding box center [349, 110] width 7 height 9
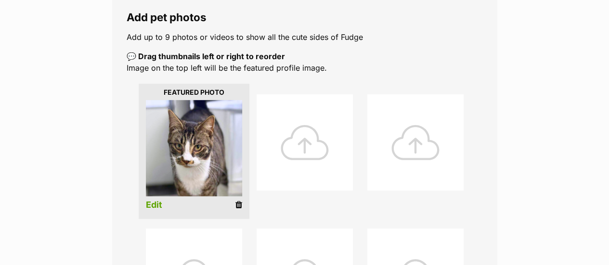
scroll to position [172, 0]
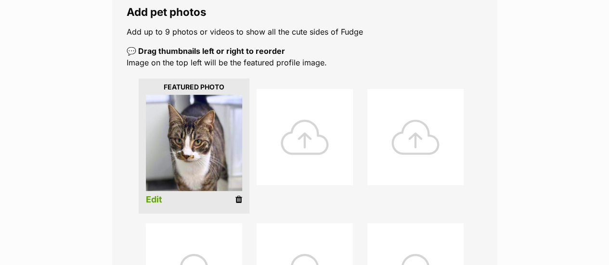
click at [311, 138] on div at bounding box center [304, 137] width 96 height 96
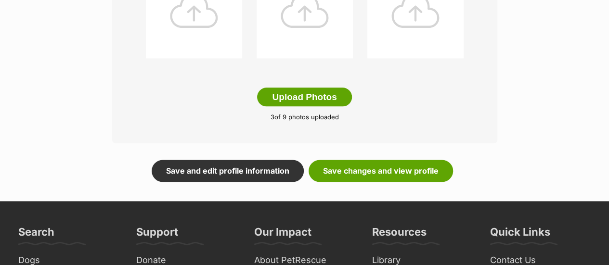
scroll to position [568, 0]
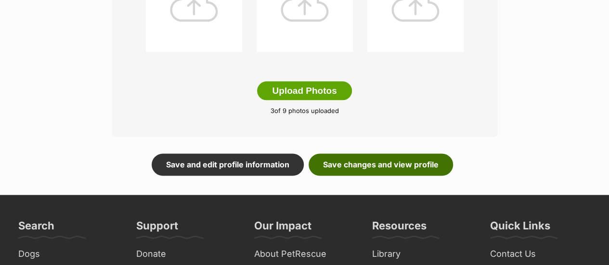
click at [387, 169] on link "Save changes and view profile" at bounding box center [380, 164] width 144 height 22
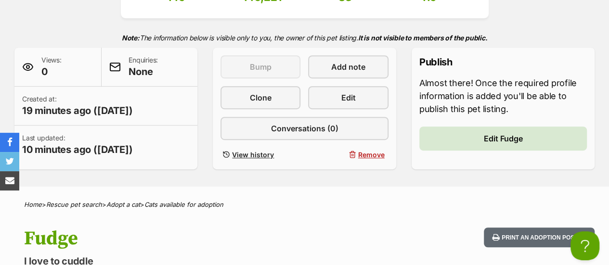
scroll to position [183, 0]
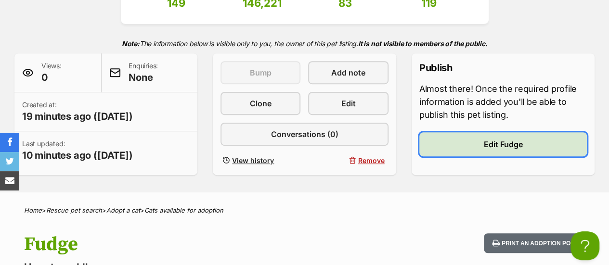
click at [489, 144] on span "Edit Fudge" at bounding box center [502, 145] width 39 height 12
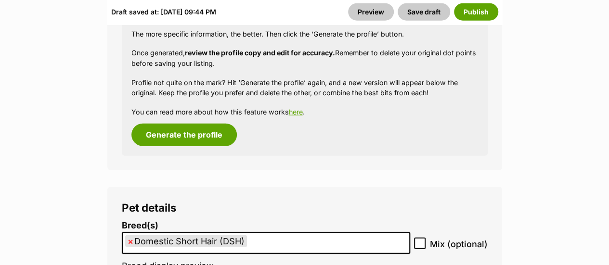
scroll to position [1223, 0]
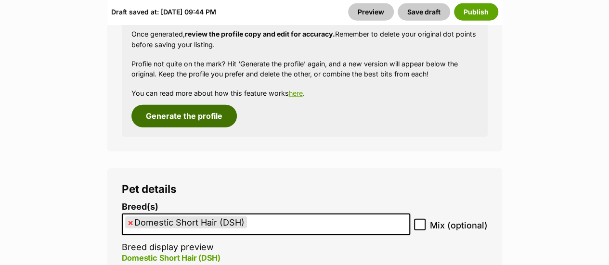
click at [187, 118] on button "Generate the profile" at bounding box center [183, 116] width 105 height 22
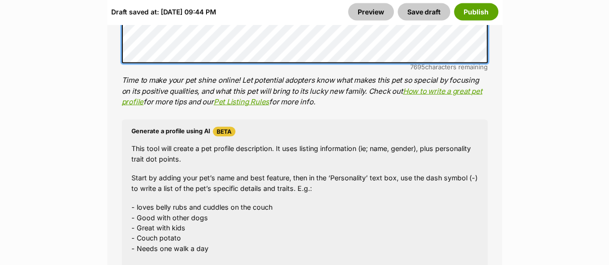
scroll to position [1052, 0]
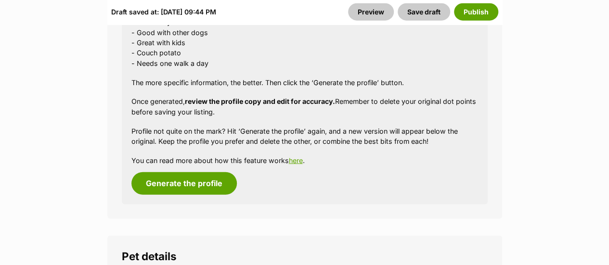
scroll to position [1168, 0]
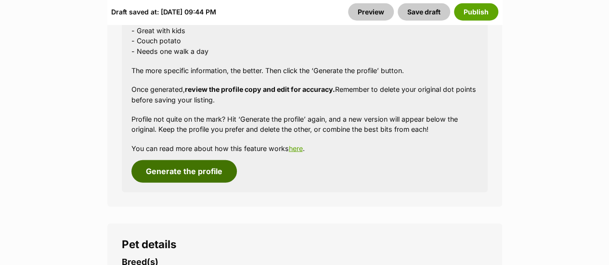
click at [177, 168] on button "Generate the profile" at bounding box center [183, 171] width 105 height 22
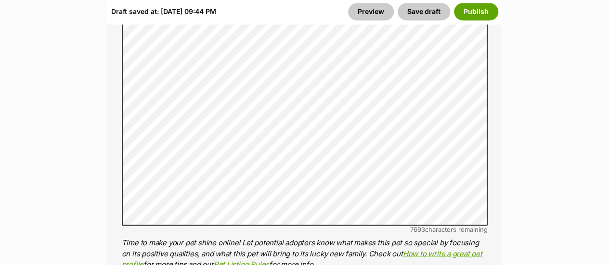
scroll to position [796, 0]
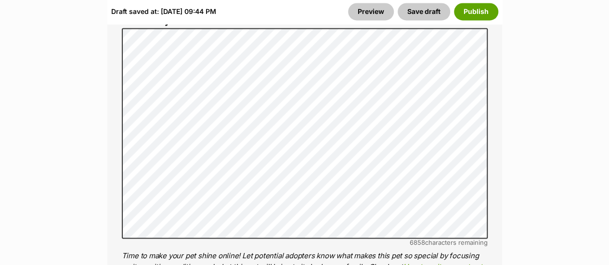
drag, startPoint x: 606, startPoint y: 59, endPoint x: 608, endPoint y: 66, distance: 7.5
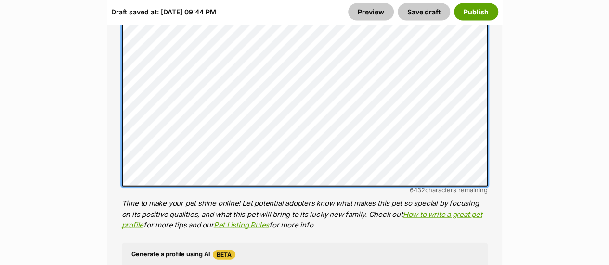
scroll to position [0, 0]
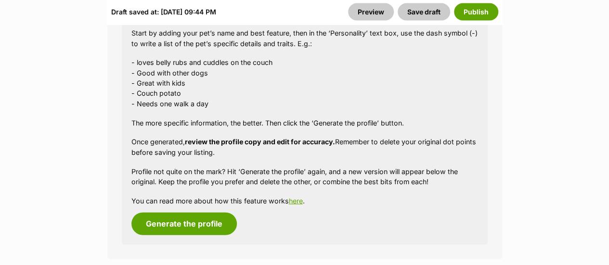
scroll to position [1183, 0]
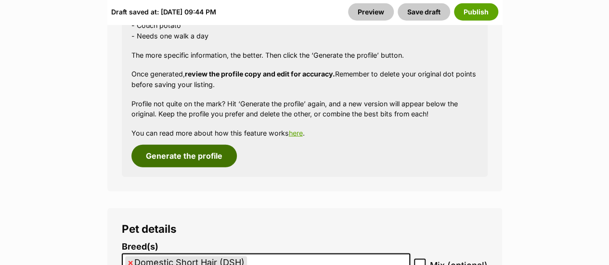
click at [181, 153] on button "Generate the profile" at bounding box center [183, 156] width 105 height 22
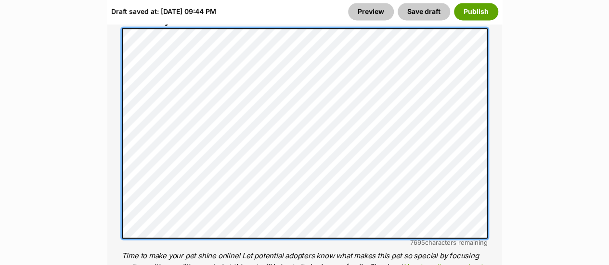
scroll to position [0, 0]
click at [118, 36] on div "About This Pet Name Henlo there, it looks like you might be using the pet name …" at bounding box center [304, 176] width 394 height 806
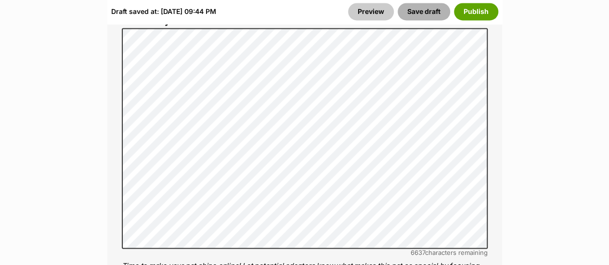
click at [423, 13] on button "Save draft" at bounding box center [423, 11] width 52 height 17
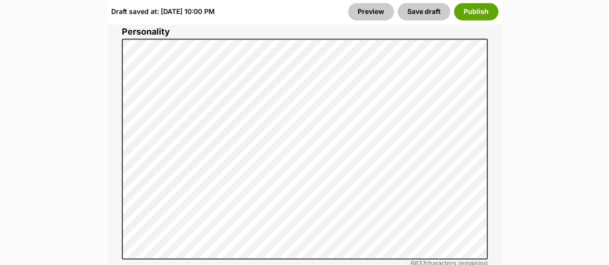
scroll to position [779, 0]
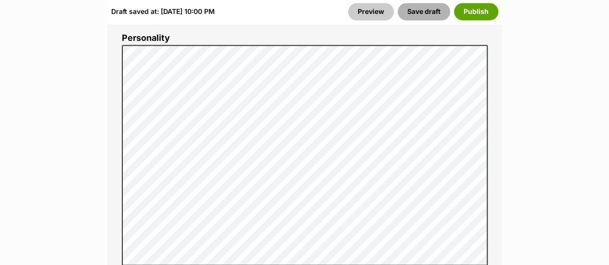
click at [414, 8] on button "Save draft" at bounding box center [423, 11] width 52 height 17
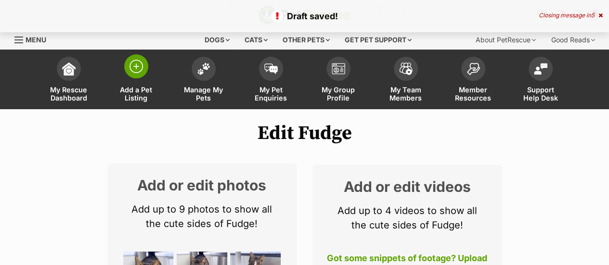
click at [139, 67] on img at bounding box center [135, 66] width 13 height 13
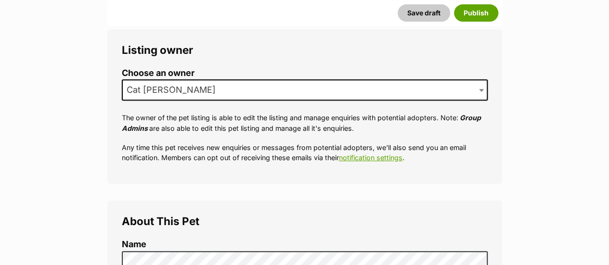
scroll to position [142, 0]
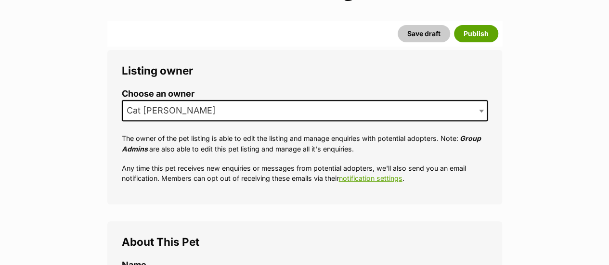
click at [391, 118] on span "Cat [PERSON_NAME]" at bounding box center [305, 110] width 366 height 21
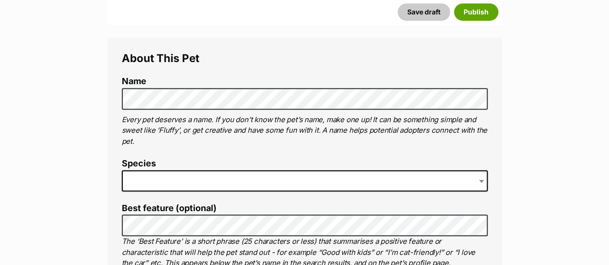
scroll to position [331, 0]
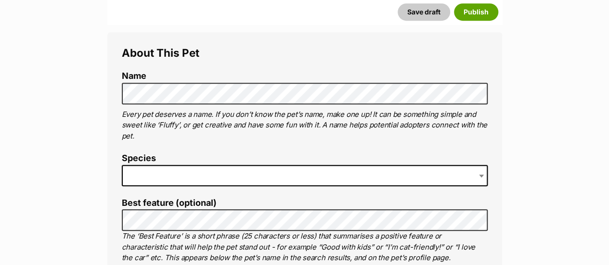
click at [430, 180] on span at bounding box center [305, 175] width 366 height 21
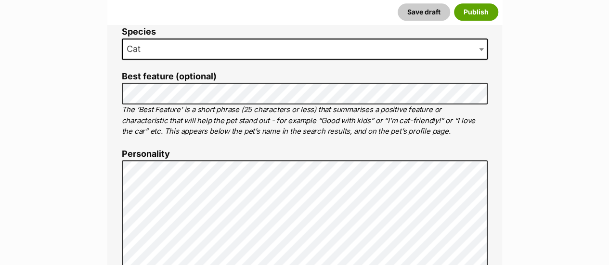
scroll to position [486, 0]
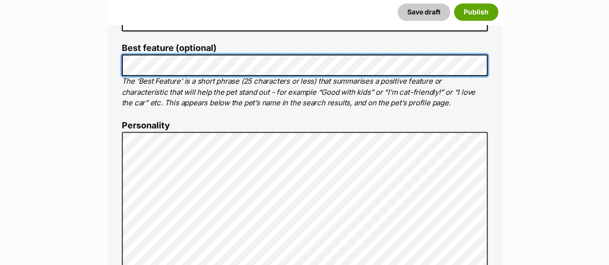
scroll to position [0, 0]
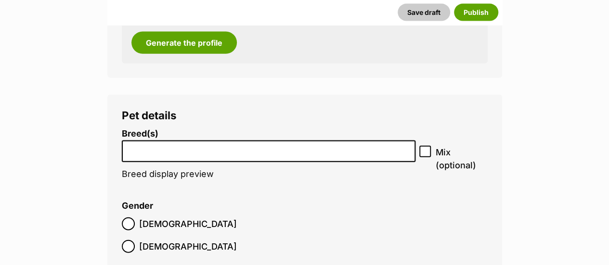
scroll to position [1103, 0]
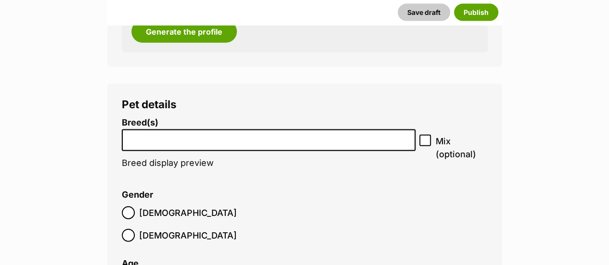
click at [212, 144] on li at bounding box center [268, 140] width 287 height 20
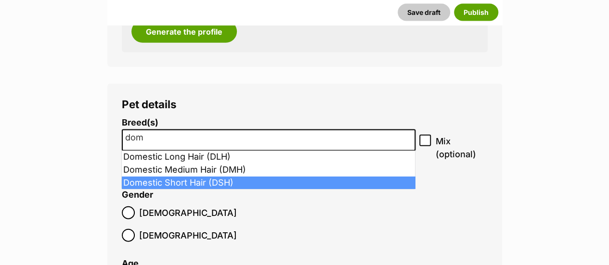
type input "dom"
select select "252102"
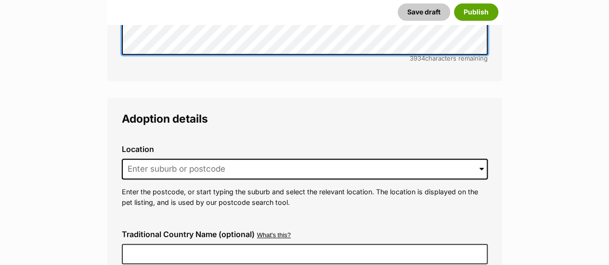
scroll to position [2271, 0]
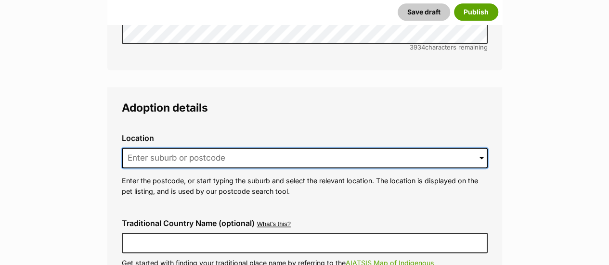
click at [202, 148] on input at bounding box center [305, 158] width 366 height 21
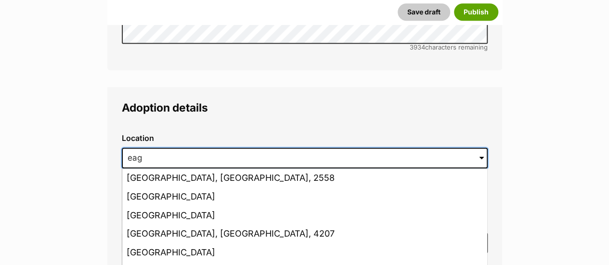
type input "Eagle Vale"
type input "Australia"
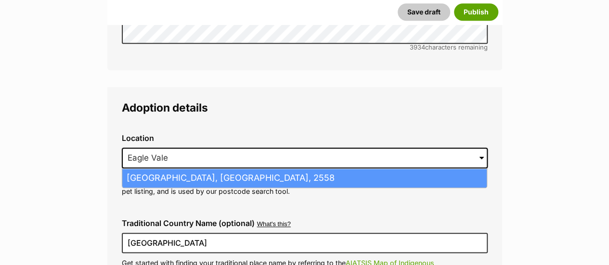
drag, startPoint x: 200, startPoint y: 135, endPoint x: 201, endPoint y: 150, distance: 15.5
click at [201, 169] on li "[GEOGRAPHIC_DATA], [GEOGRAPHIC_DATA], 2558" at bounding box center [304, 178] width 364 height 19
type input "[GEOGRAPHIC_DATA], [GEOGRAPHIC_DATA], 2558"
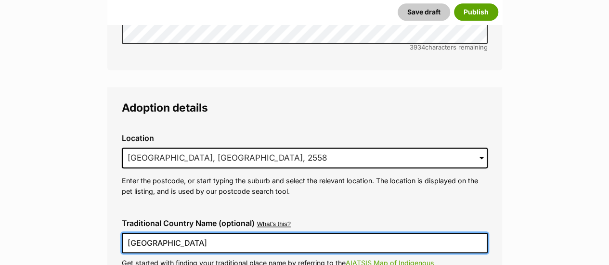
drag, startPoint x: 212, startPoint y: 200, endPoint x: 102, endPoint y: 208, distance: 109.5
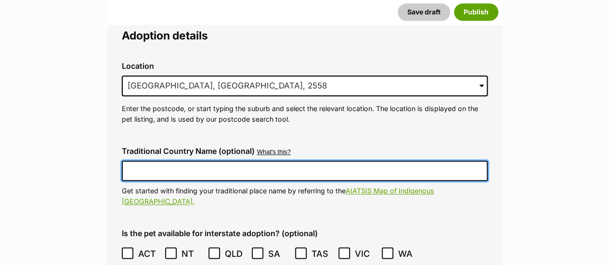
scroll to position [2344, 0]
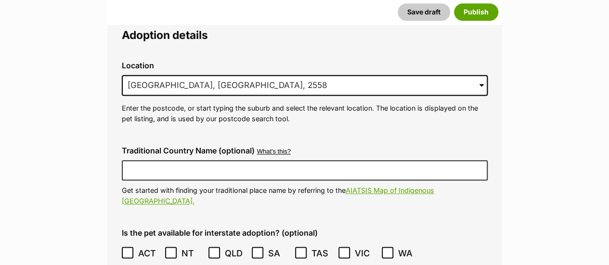
click at [450, 96] on div "Location 0 options available. 3496 Eagle Vale, New South Wales, 2558 Eagle Vale…" at bounding box center [304, 92] width 381 height 78
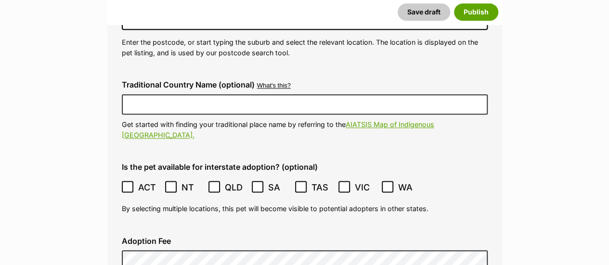
scroll to position [2415, 0]
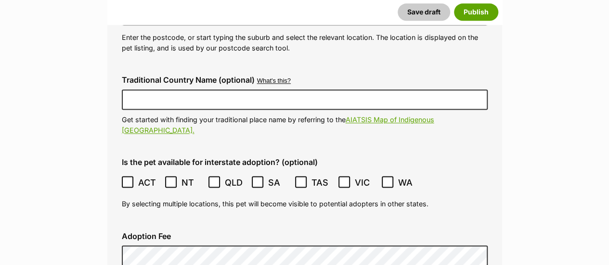
checkbox input "true"
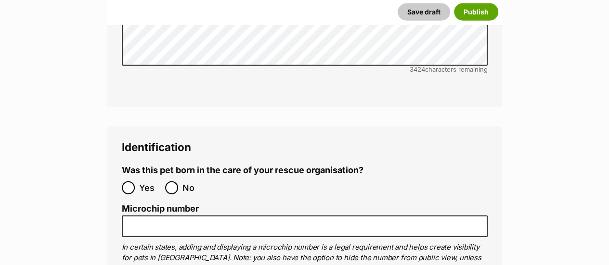
scroll to position [3159, 0]
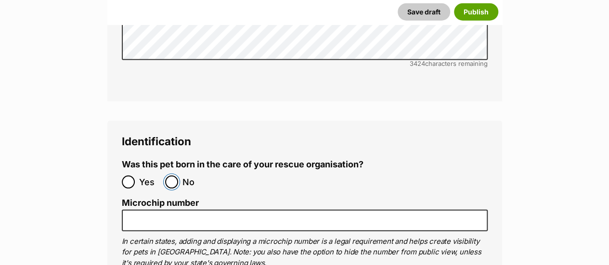
click at [171, 176] on input "No" at bounding box center [171, 182] width 13 height 13
radio input "true"
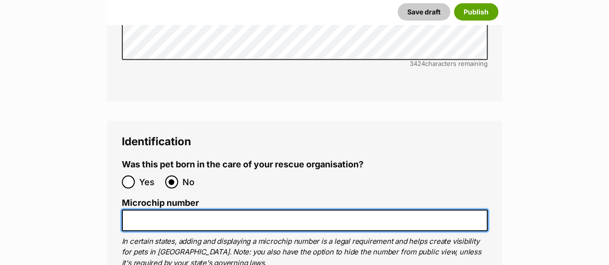
click at [268, 210] on input "Microchip number" at bounding box center [305, 221] width 366 height 22
paste input "991003003084297"
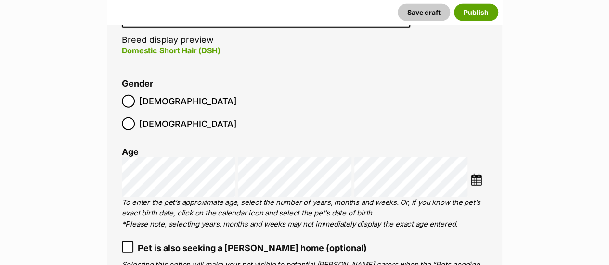
scroll to position [1231, 0]
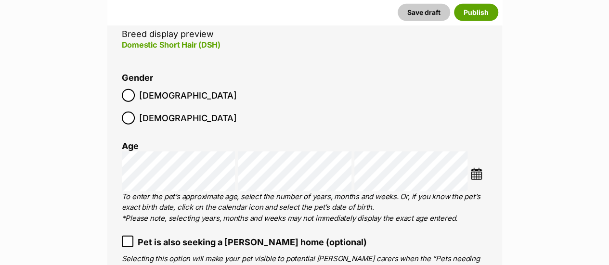
type input "991003003084297"
click at [469, 155] on div "Choose Date" at bounding box center [305, 172] width 366 height 40
click at [480, 168] on img at bounding box center [476, 174] width 12 height 12
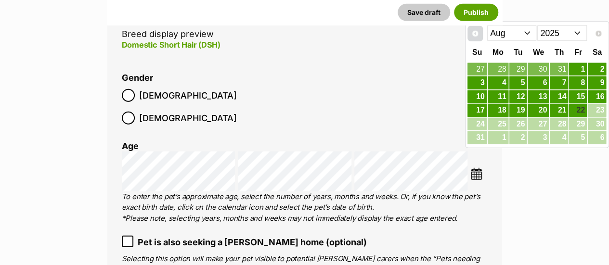
click at [476, 35] on span "Prev" at bounding box center [475, 34] width 8 height 8
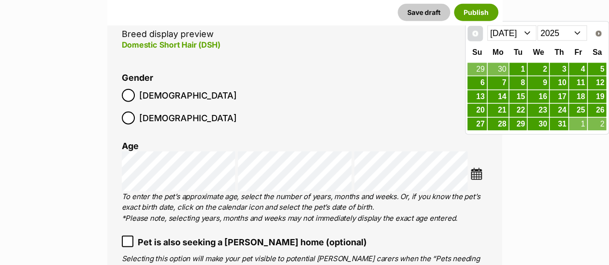
click at [476, 35] on span "Prev" at bounding box center [475, 34] width 8 height 8
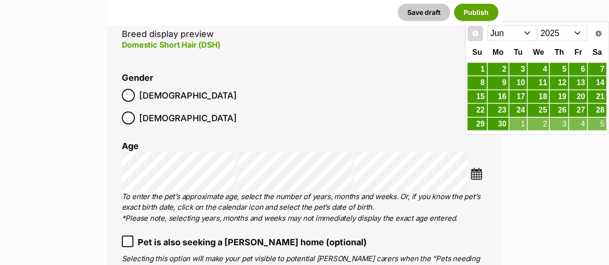
click at [476, 35] on span "Prev" at bounding box center [475, 34] width 8 height 8
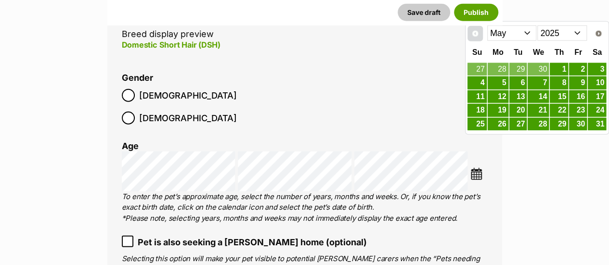
click at [476, 35] on span "Prev" at bounding box center [475, 34] width 8 height 8
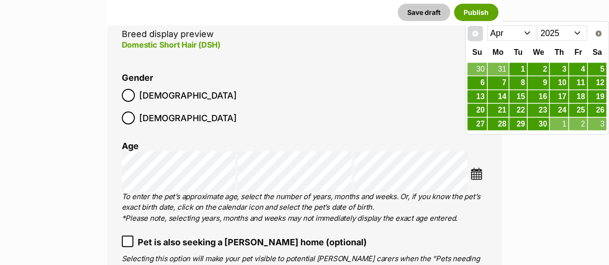
click at [476, 35] on span "Prev" at bounding box center [475, 34] width 8 height 8
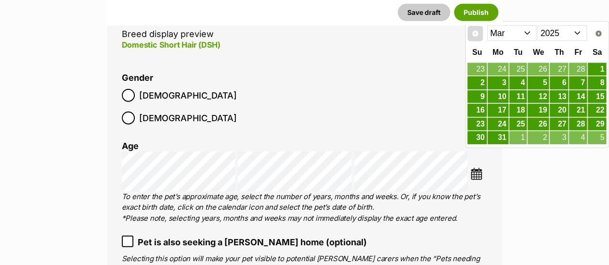
click at [476, 35] on span "Prev" at bounding box center [475, 34] width 8 height 8
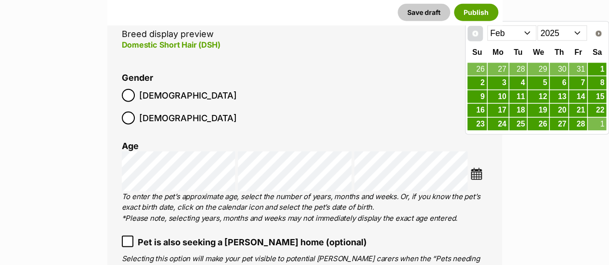
click at [476, 35] on span "Prev" at bounding box center [475, 34] width 8 height 8
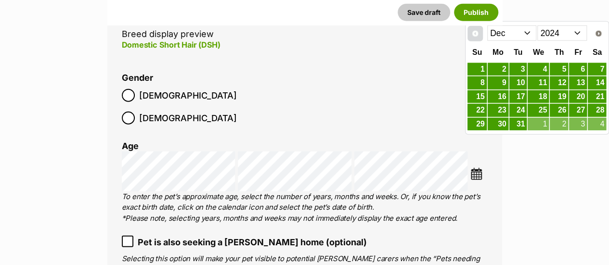
click at [476, 35] on span "Prev" at bounding box center [475, 34] width 8 height 8
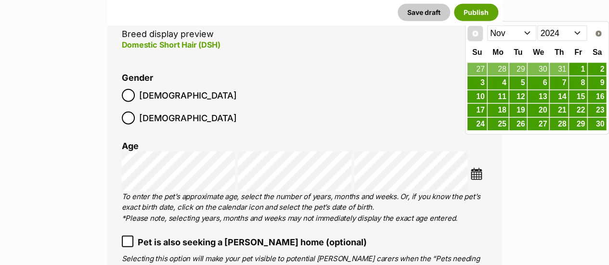
click at [476, 35] on span "Prev" at bounding box center [475, 34] width 8 height 8
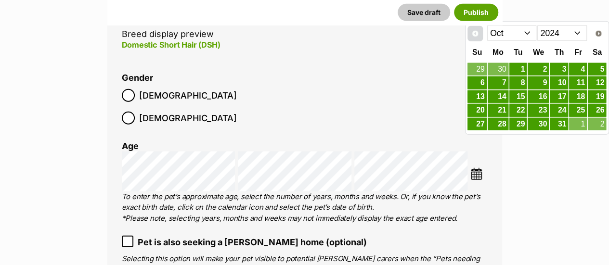
click at [476, 35] on span "Prev" at bounding box center [475, 34] width 8 height 8
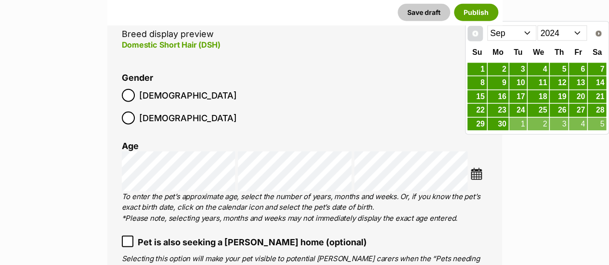
click at [476, 35] on span "Prev" at bounding box center [475, 34] width 8 height 8
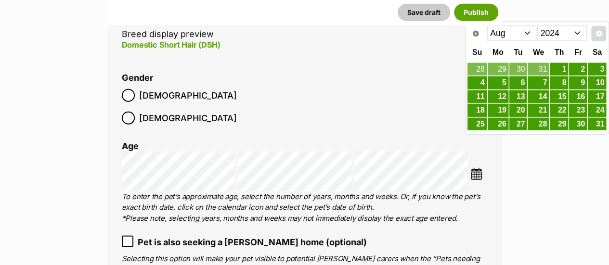
click at [593, 36] on link "Next" at bounding box center [598, 33] width 15 height 15
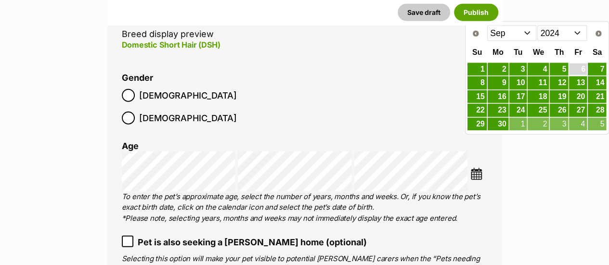
click at [578, 67] on link "6" at bounding box center [578, 69] width 18 height 12
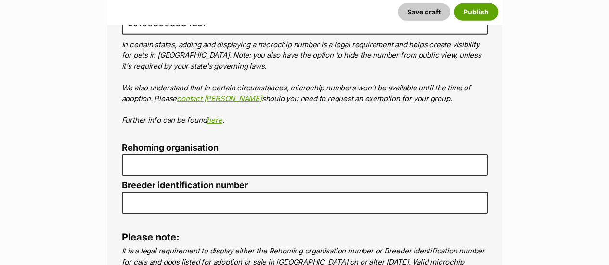
scroll to position [3381, 0]
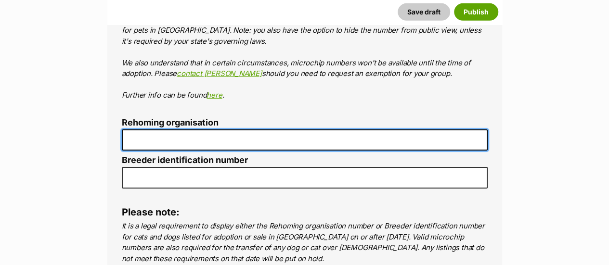
click at [432, 129] on input "Rehoming organisation" at bounding box center [305, 140] width 366 height 22
type input "The Cat Sanctuary"
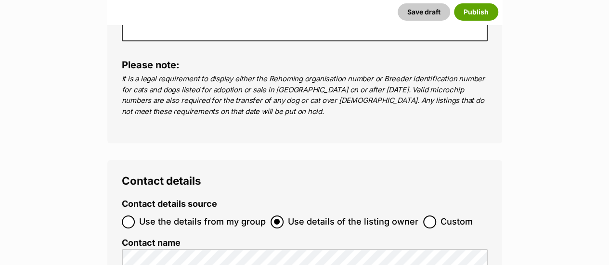
scroll to position [3566, 0]
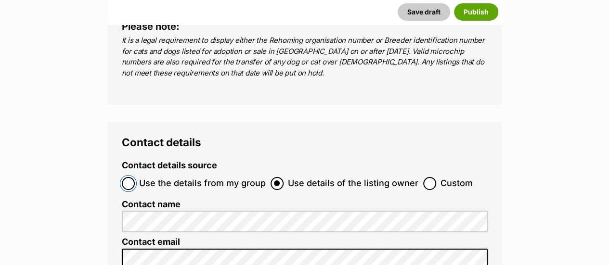
click at [127, 177] on input "Use the details from my group" at bounding box center [128, 183] width 13 height 13
radio input "true"
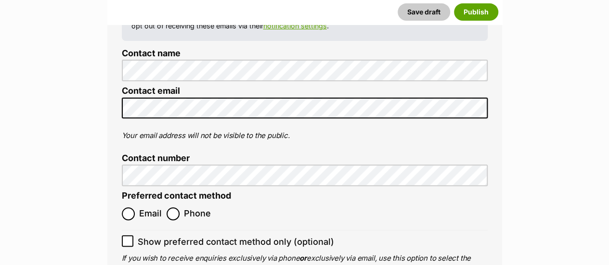
scroll to position [3797, 0]
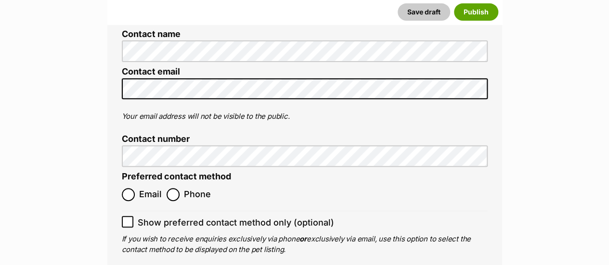
click at [127, 219] on icon at bounding box center [128, 221] width 6 height 4
click at [127, 216] on input "Show preferred contact method only (optional)" at bounding box center [128, 222] width 12 height 12
checkbox input "true"
click at [130, 188] on input "Email" at bounding box center [128, 194] width 13 height 13
radio input "true"
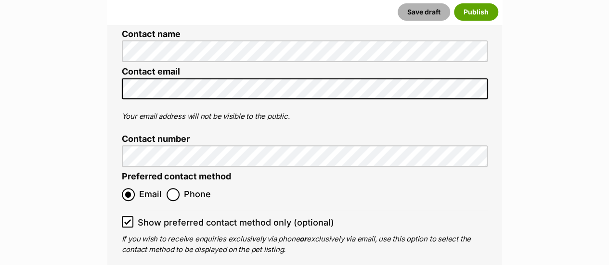
click at [417, 10] on button "Save draft" at bounding box center [423, 11] width 52 height 17
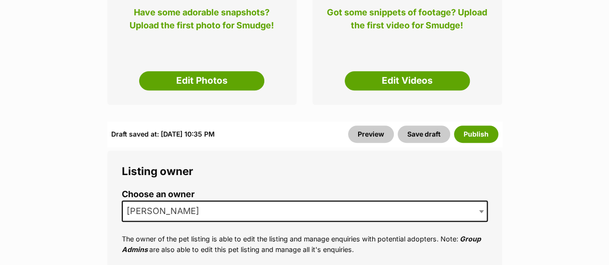
scroll to position [281, 0]
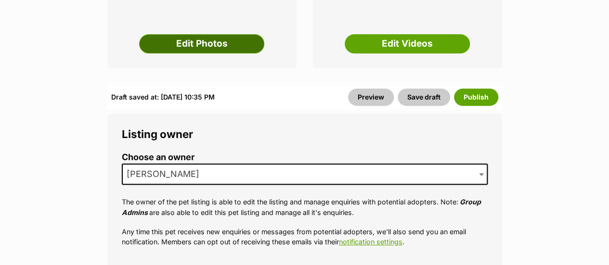
click at [216, 40] on link "Edit Photos" at bounding box center [201, 43] width 125 height 19
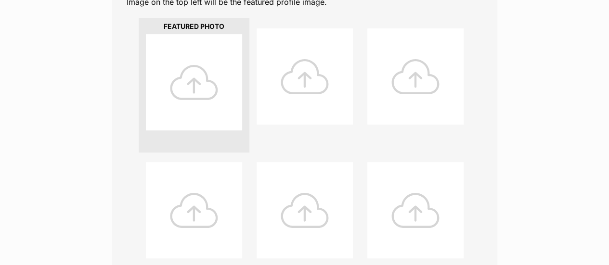
scroll to position [236, 0]
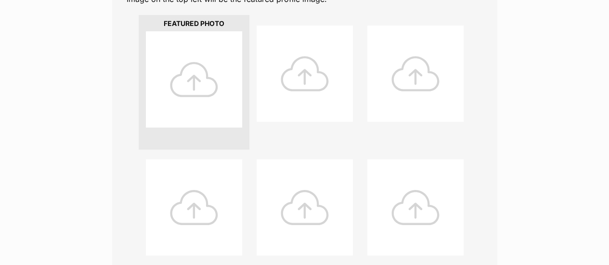
click at [160, 94] on div at bounding box center [194, 79] width 96 height 96
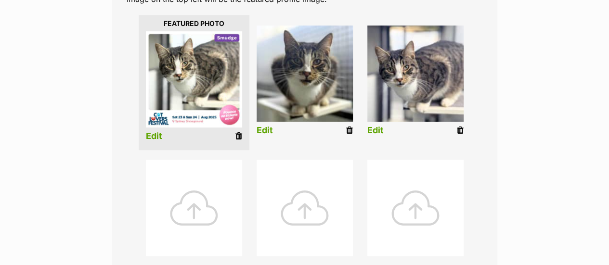
click at [460, 135] on link at bounding box center [459, 131] width 7 height 10
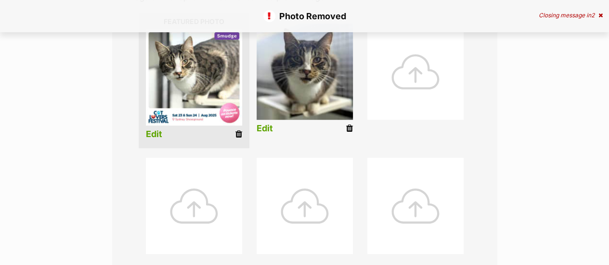
scroll to position [242, 0]
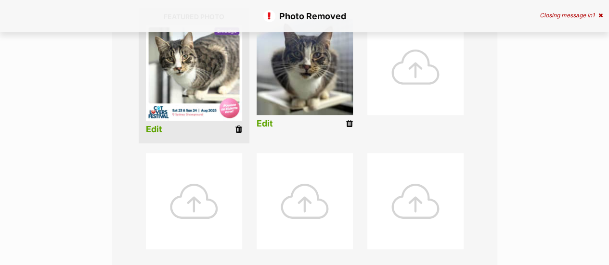
click at [349, 123] on icon at bounding box center [349, 123] width 7 height 9
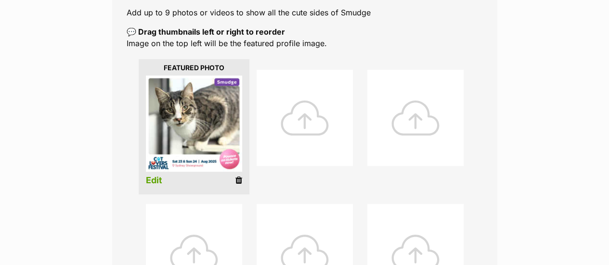
scroll to position [218, 0]
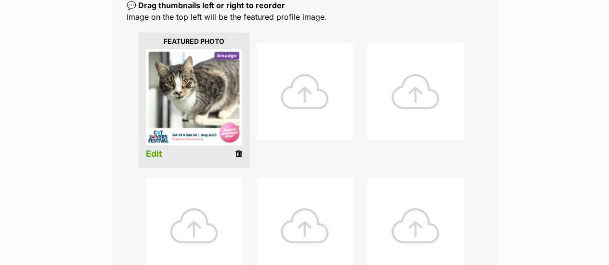
click at [275, 118] on div at bounding box center [304, 91] width 96 height 96
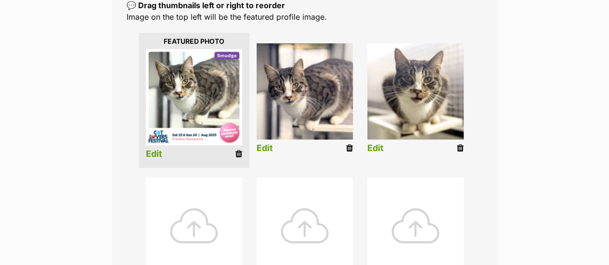
drag, startPoint x: 237, startPoint y: 155, endPoint x: 342, endPoint y: 37, distance: 158.1
click at [237, 155] on icon at bounding box center [238, 154] width 7 height 9
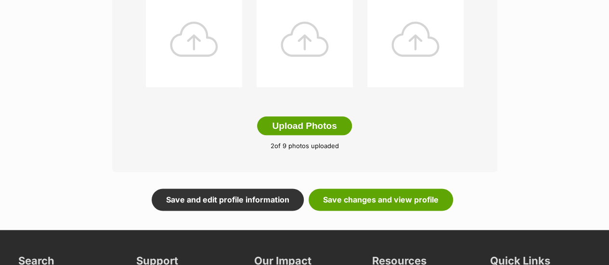
scroll to position [554, 0]
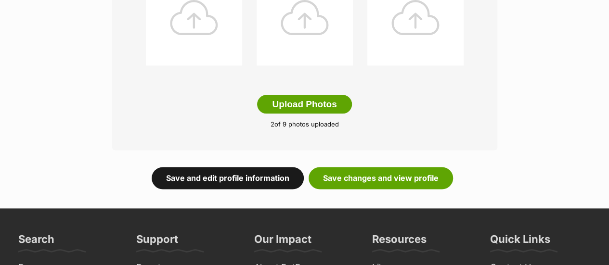
click at [291, 178] on link "Save and edit profile information" at bounding box center [228, 178] width 152 height 22
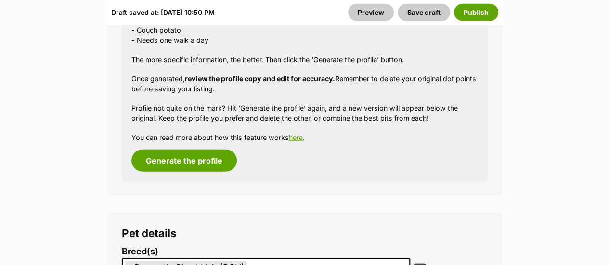
scroll to position [1230, 0]
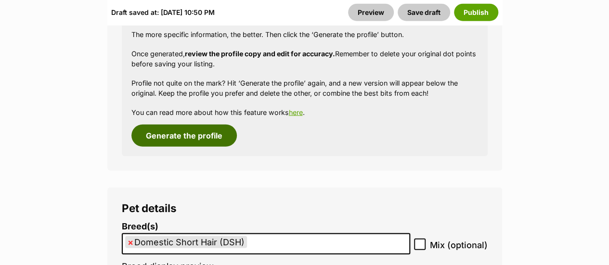
click at [201, 135] on button "Generate the profile" at bounding box center [183, 136] width 105 height 22
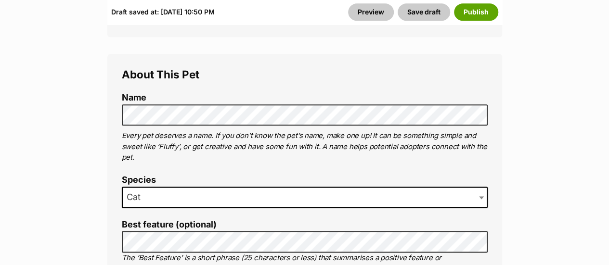
scroll to position [452, 0]
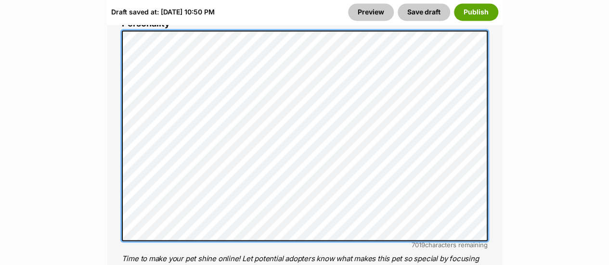
scroll to position [800, 0]
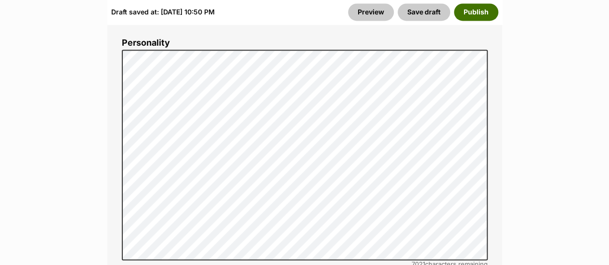
click at [476, 9] on button "Publish" at bounding box center [476, 11] width 44 height 17
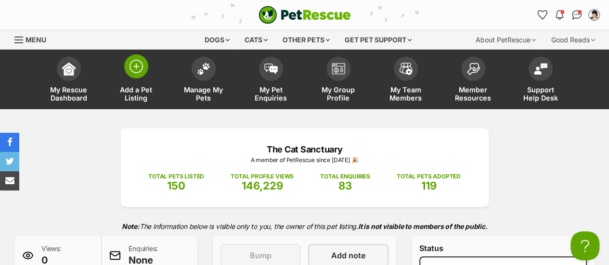
click at [137, 77] on span at bounding box center [136, 66] width 24 height 24
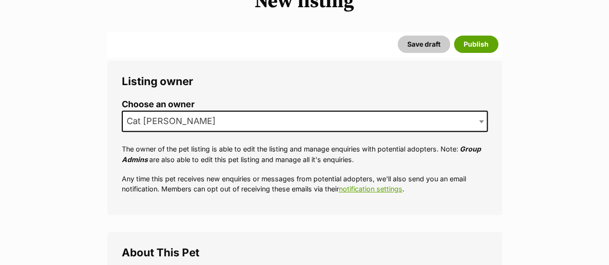
scroll to position [137, 0]
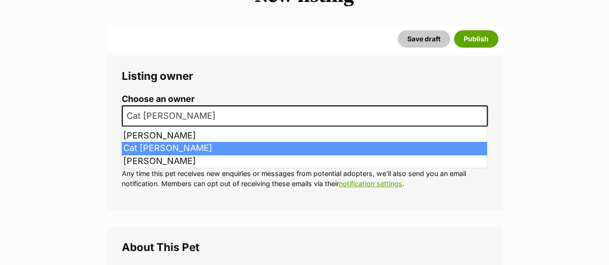
click at [323, 111] on span "Cat [PERSON_NAME]" at bounding box center [305, 115] width 366 height 21
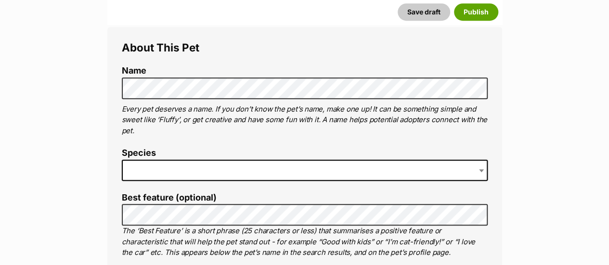
scroll to position [352, 0]
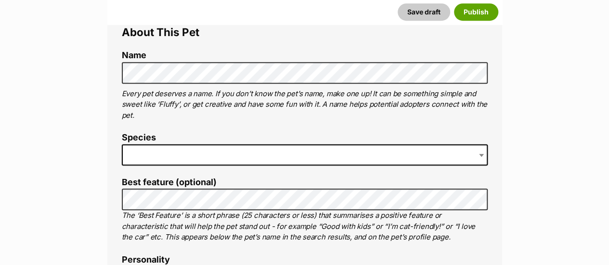
click at [207, 153] on span at bounding box center [305, 154] width 366 height 21
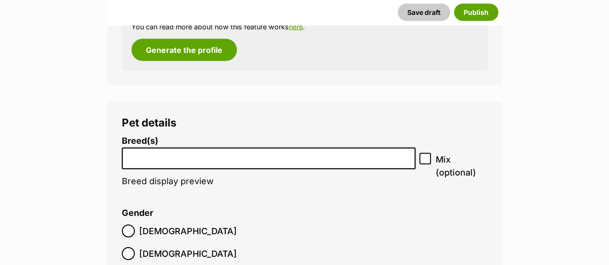
scroll to position [1118, 0]
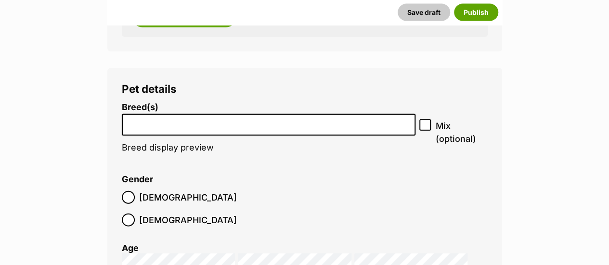
click at [342, 130] on li at bounding box center [268, 125] width 287 height 20
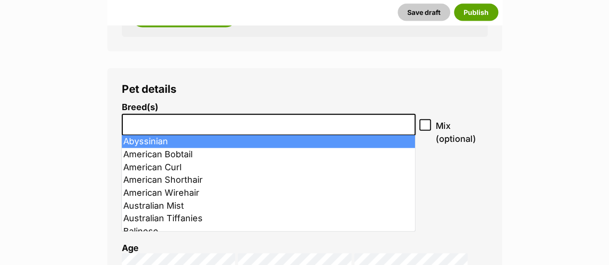
click at [342, 130] on li at bounding box center [268, 125] width 287 height 20
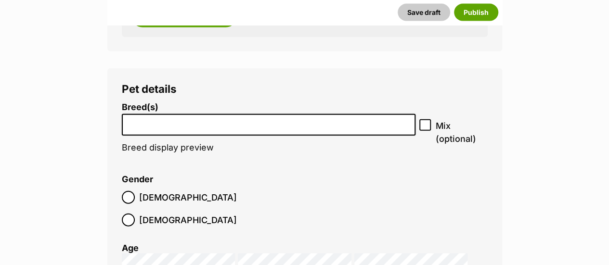
click at [342, 130] on li at bounding box center [268, 125] width 287 height 20
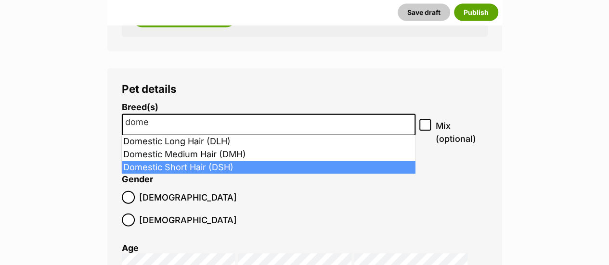
type input "dome"
select select "252102"
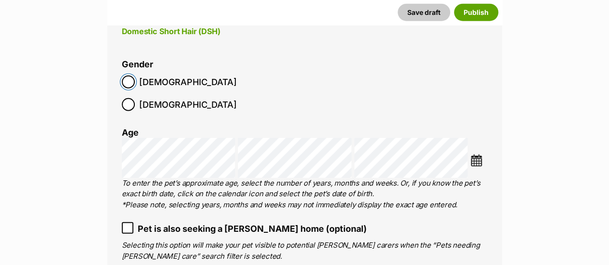
scroll to position [1251, 0]
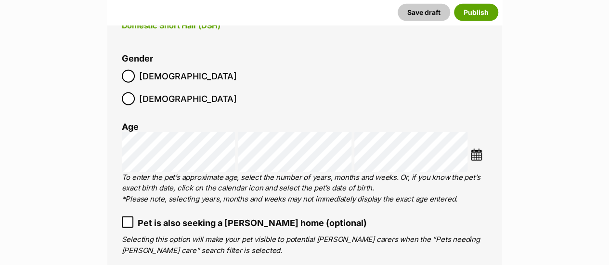
click at [479, 149] on img at bounding box center [476, 155] width 12 height 12
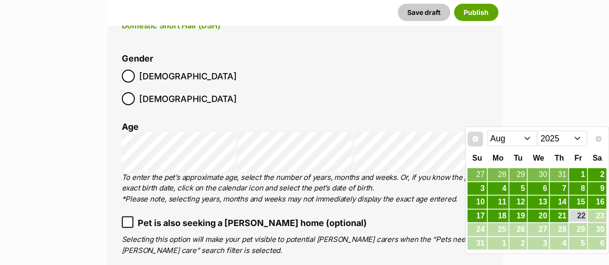
click at [478, 139] on span "Prev" at bounding box center [475, 139] width 8 height 8
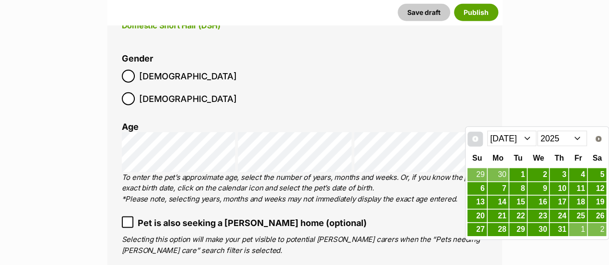
click at [478, 139] on span "Prev" at bounding box center [475, 139] width 8 height 8
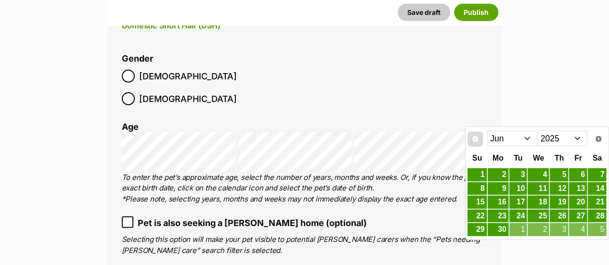
click at [478, 139] on span "Prev" at bounding box center [475, 139] width 8 height 8
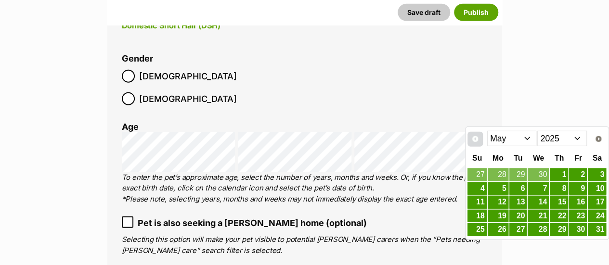
click at [478, 139] on span "Prev" at bounding box center [475, 139] width 8 height 8
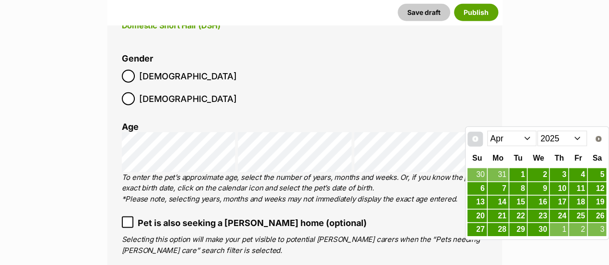
click at [478, 139] on span "Prev" at bounding box center [475, 139] width 8 height 8
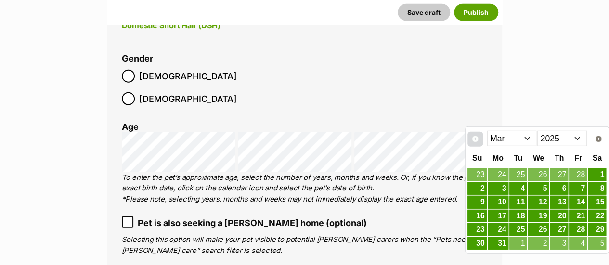
click at [478, 139] on span "Prev" at bounding box center [475, 139] width 8 height 8
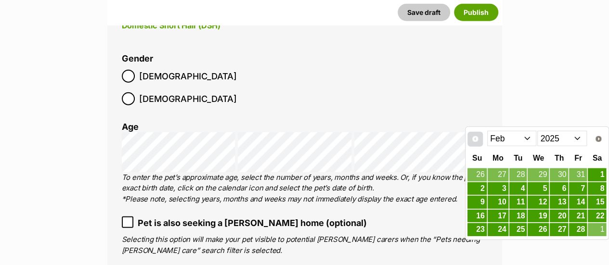
click at [478, 139] on span "Prev" at bounding box center [475, 139] width 8 height 8
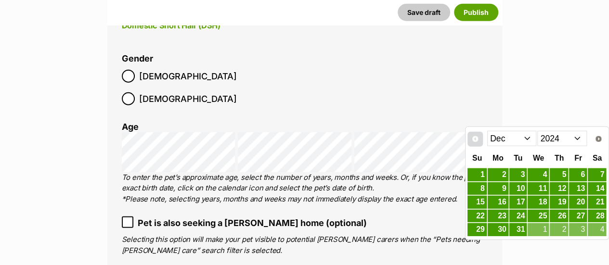
click at [478, 139] on span "Prev" at bounding box center [475, 139] width 8 height 8
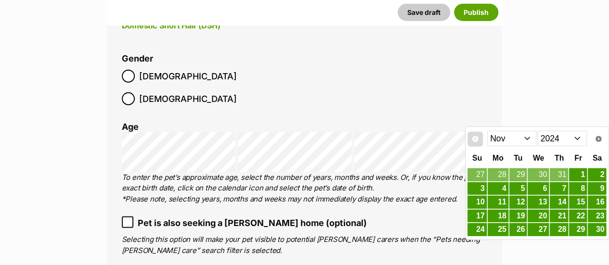
click at [478, 139] on span "Prev" at bounding box center [475, 139] width 8 height 8
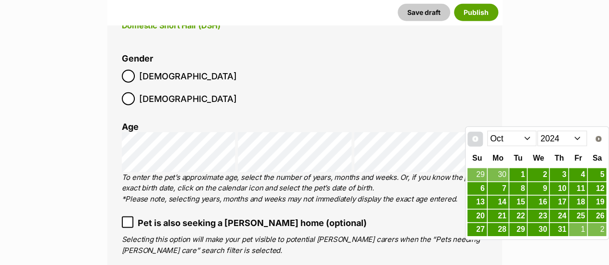
click at [478, 139] on span "Prev" at bounding box center [475, 139] width 8 height 8
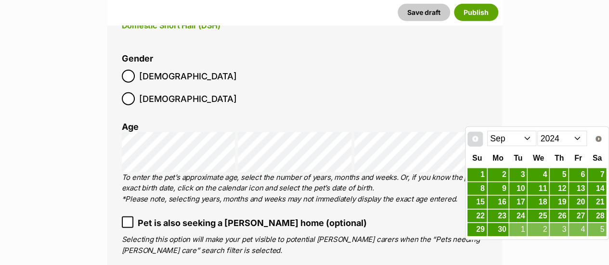
click at [478, 139] on span "Prev" at bounding box center [475, 139] width 8 height 8
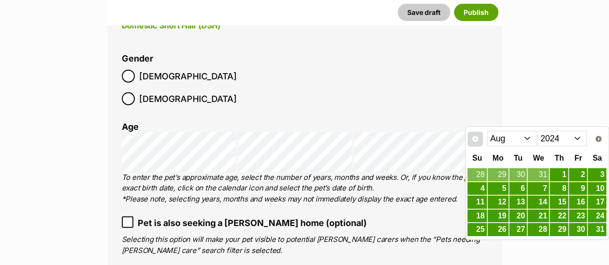
click at [478, 139] on span "Prev" at bounding box center [475, 139] width 8 height 8
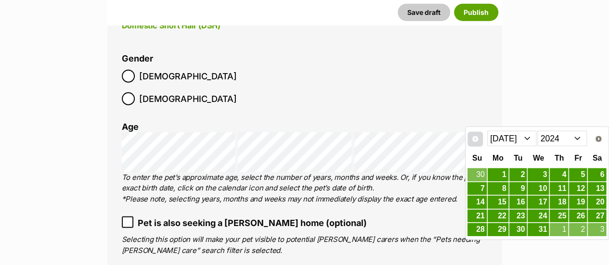
click at [478, 139] on span "Prev" at bounding box center [475, 139] width 8 height 8
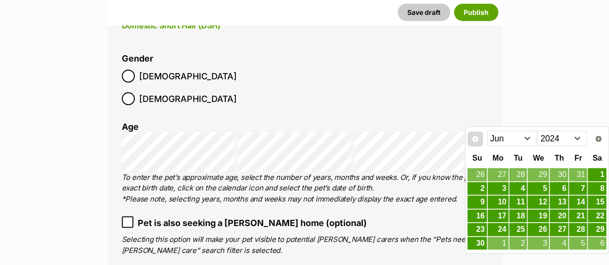
click at [478, 139] on span "Prev" at bounding box center [475, 139] width 8 height 8
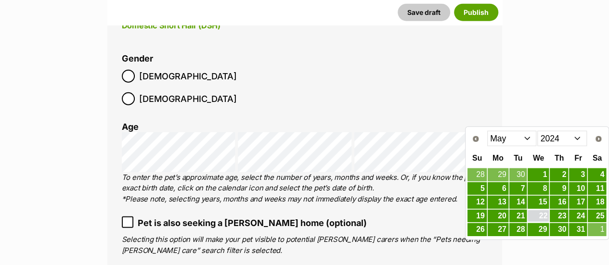
click at [539, 218] on link "22" at bounding box center [537, 216] width 21 height 12
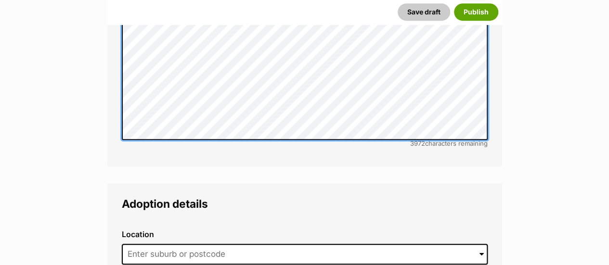
scroll to position [2181, 0]
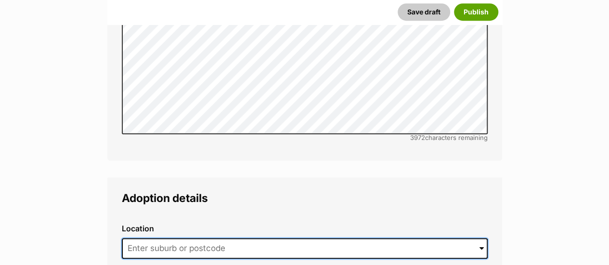
click at [283, 238] on input at bounding box center [305, 248] width 366 height 21
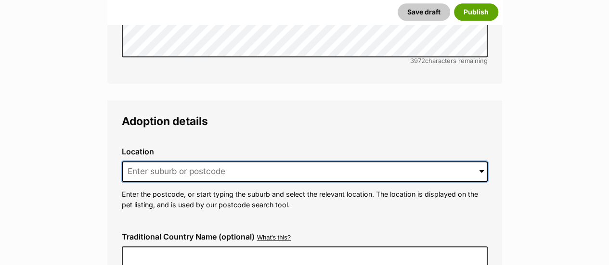
scroll to position [2259, 0]
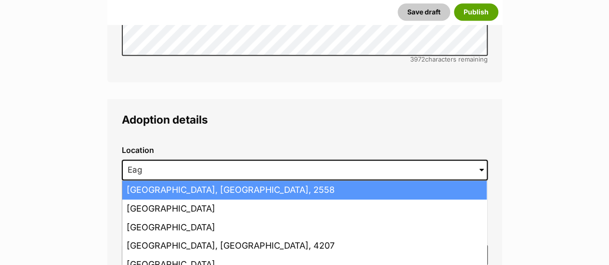
click at [156, 181] on li "Eagle Vale, New South Wales, 2558" at bounding box center [304, 190] width 364 height 19
type input "Eagle Vale, New South Wales, 2558"
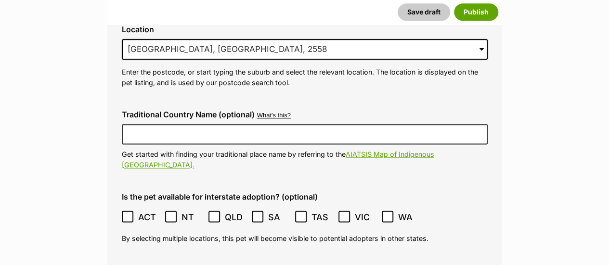
scroll to position [2433, 0]
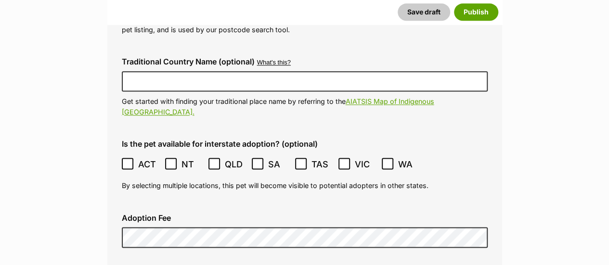
checkbox input "true"
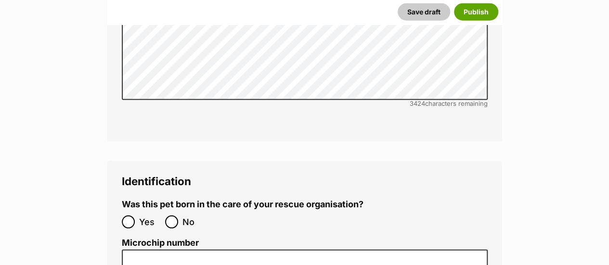
scroll to position [3125, 0]
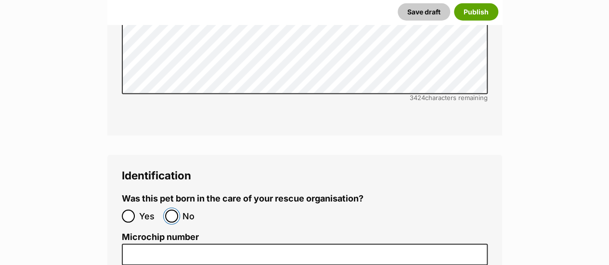
click at [173, 210] on input "No" at bounding box center [171, 216] width 13 height 13
radio input "true"
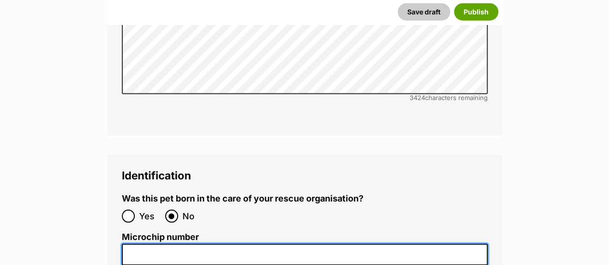
click at [130, 244] on input "Microchip number" at bounding box center [305, 255] width 366 height 22
paste input "991003002917900"
type input "991003002917900"
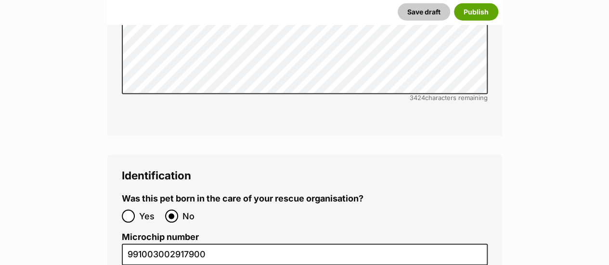
click at [418, 169] on legend "Identification" at bounding box center [305, 175] width 366 height 13
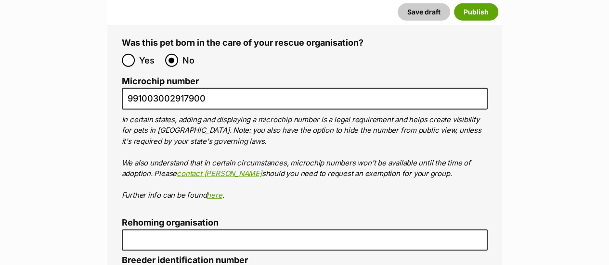
scroll to position [3292, 0]
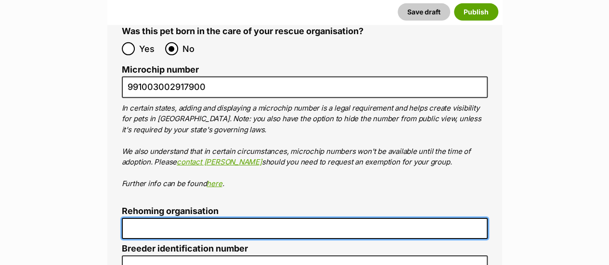
click at [350, 218] on input "Rehoming organisation" at bounding box center [305, 229] width 366 height 22
type input "The Cat Sanctuary"
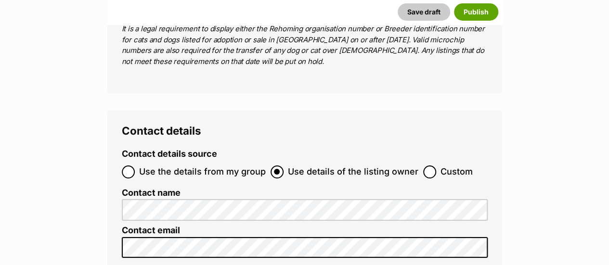
scroll to position [3595, 0]
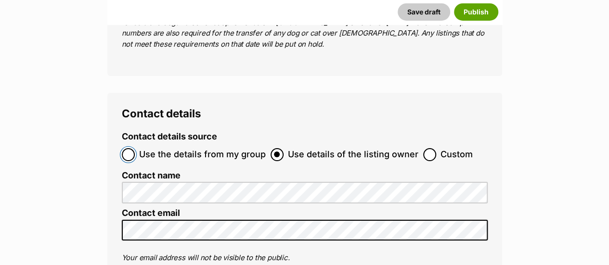
click at [128, 148] on input "Use the details from my group" at bounding box center [128, 154] width 13 height 13
radio input "true"
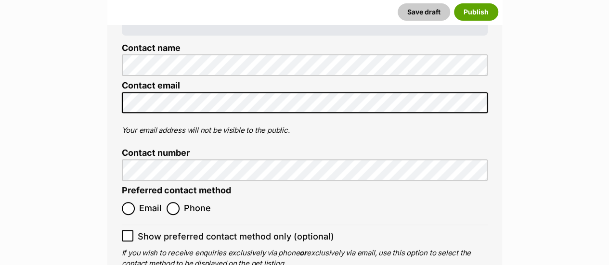
scroll to position [3813, 0]
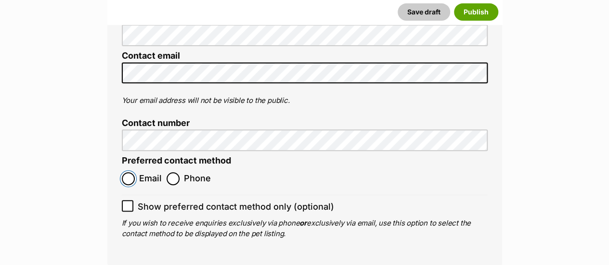
click at [131, 172] on input "Email" at bounding box center [128, 178] width 13 height 13
radio input "true"
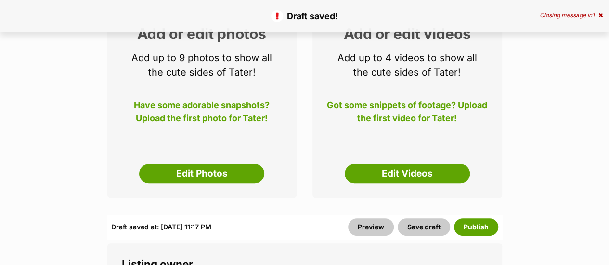
scroll to position [164, 0]
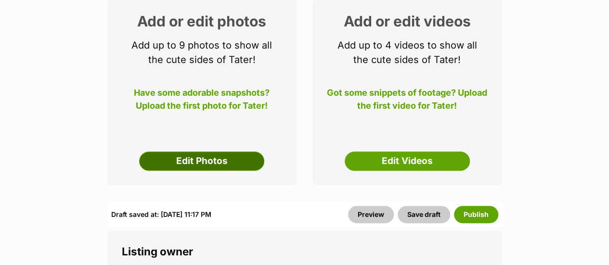
click at [225, 156] on link "Edit Photos" at bounding box center [201, 161] width 125 height 19
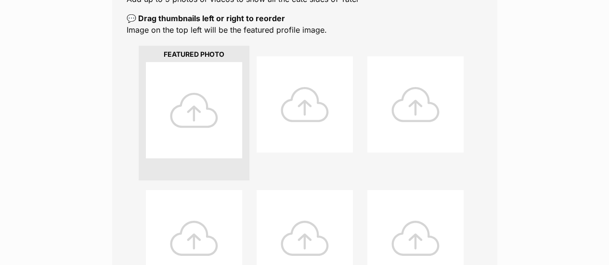
scroll to position [215, 0]
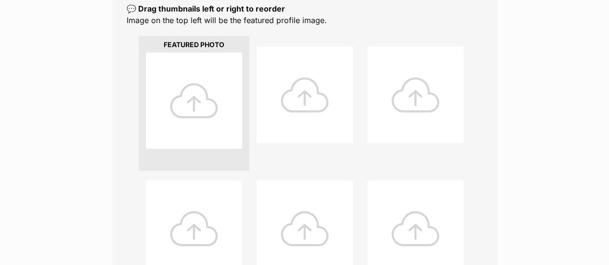
click at [212, 93] on div at bounding box center [194, 100] width 96 height 96
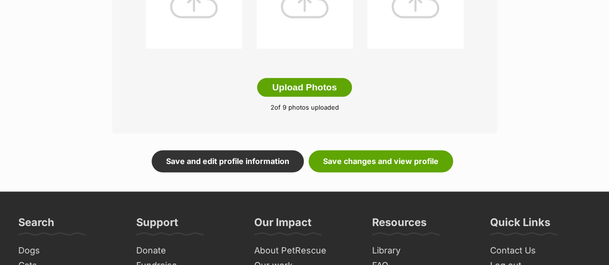
scroll to position [581, 0]
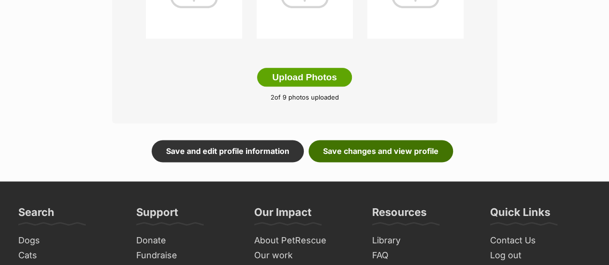
click at [353, 152] on link "Save changes and view profile" at bounding box center [380, 151] width 144 height 22
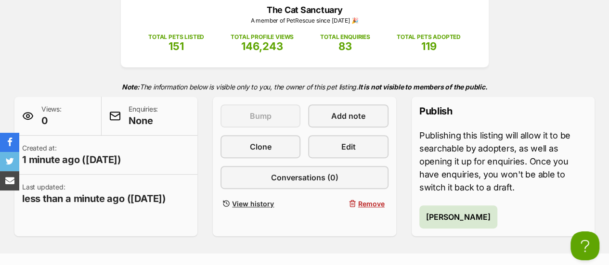
scroll to position [142, 0]
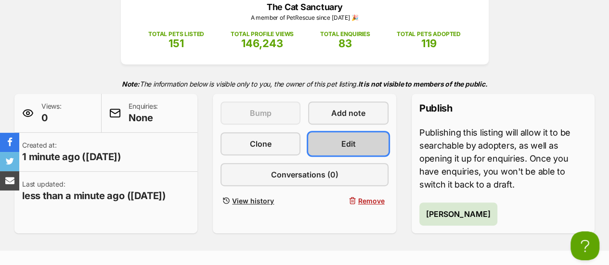
click at [347, 145] on span "Edit" at bounding box center [348, 144] width 14 height 12
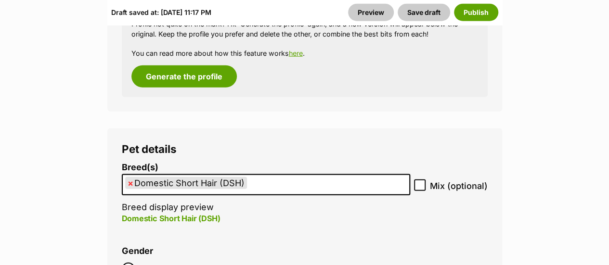
scroll to position [1277, 0]
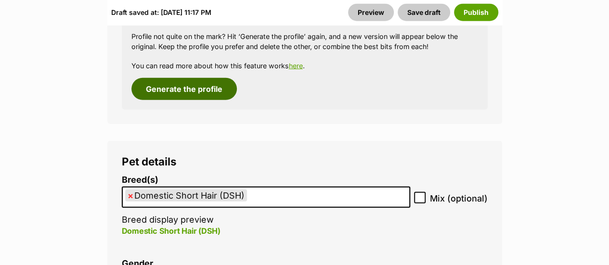
click at [173, 95] on button "Generate the profile" at bounding box center [183, 89] width 105 height 22
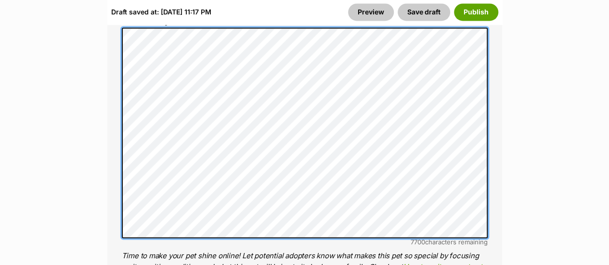
scroll to position [0, 0]
click at [118, 114] on div "About This Pet Name Henlo there, it looks like you might be using the pet name …" at bounding box center [304, 176] width 394 height 806
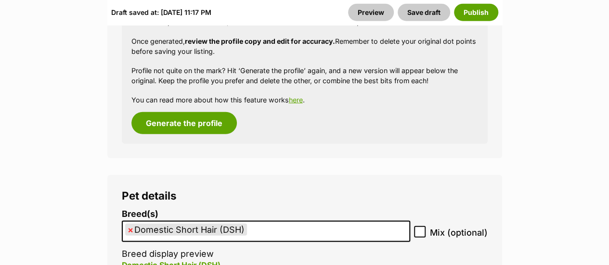
scroll to position [1262, 0]
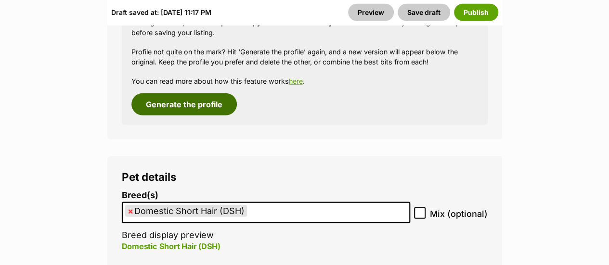
click at [187, 105] on button "Generate the profile" at bounding box center [183, 104] width 105 height 22
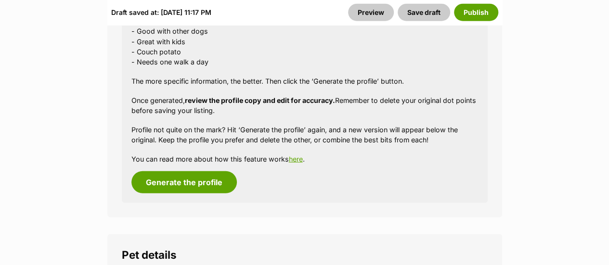
scroll to position [1190, 0]
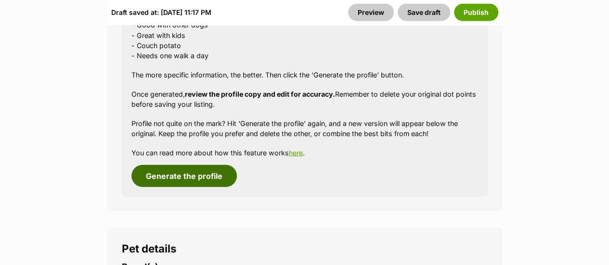
click at [181, 182] on button "Generate the profile" at bounding box center [183, 176] width 105 height 22
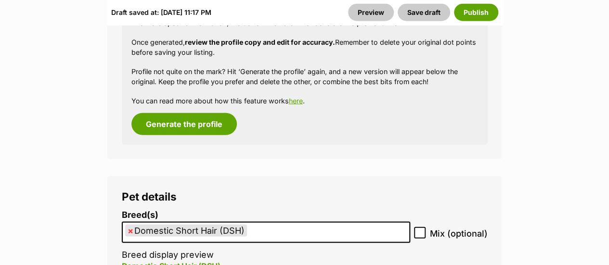
scroll to position [1357, 0]
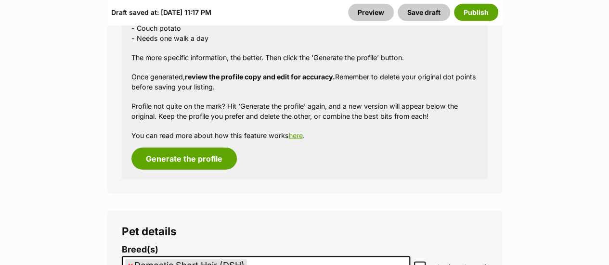
scroll to position [1257, 0]
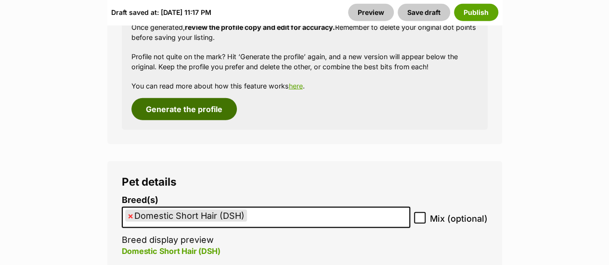
click at [179, 113] on button "Generate the profile" at bounding box center [183, 109] width 105 height 22
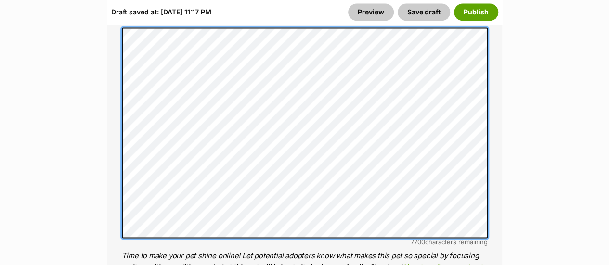
scroll to position [89, 0]
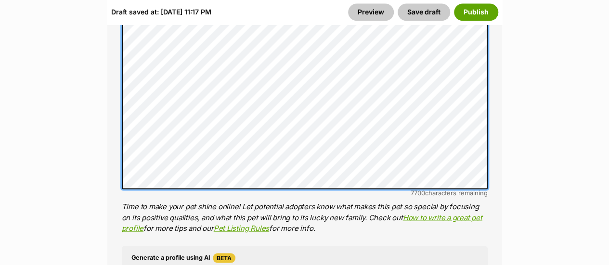
click at [375, 259] on ol "Name Henlo there, it looks like you might be using the pet name field to indica…" at bounding box center [305, 139] width 366 height 752
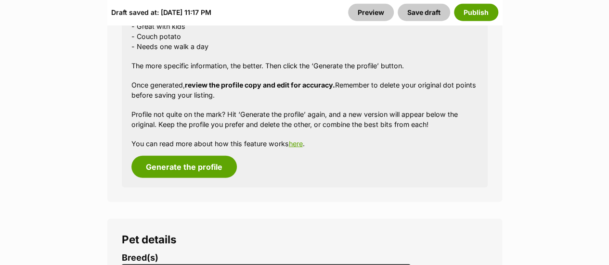
scroll to position [1218, 0]
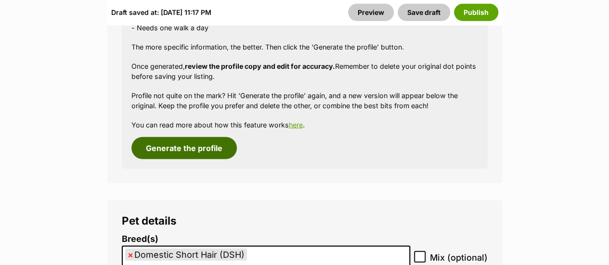
click at [163, 146] on button "Generate the profile" at bounding box center [183, 148] width 105 height 22
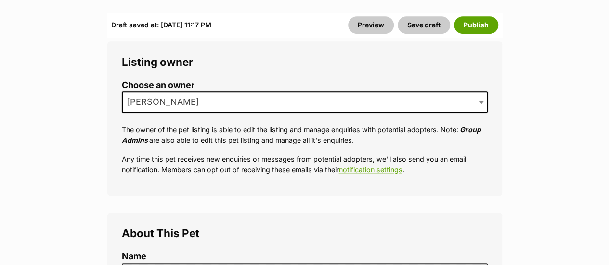
scroll to position [395, 0]
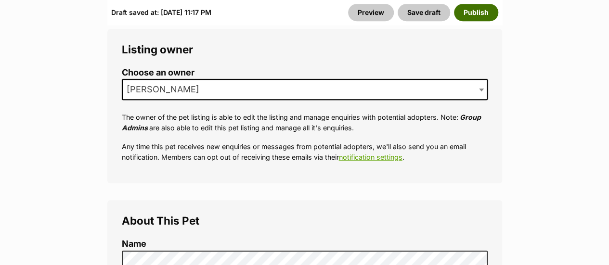
click at [481, 15] on button "Publish" at bounding box center [476, 12] width 44 height 17
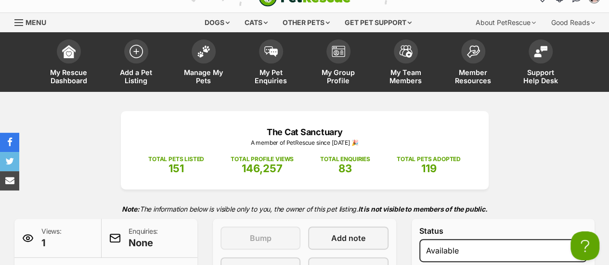
scroll to position [9, 0]
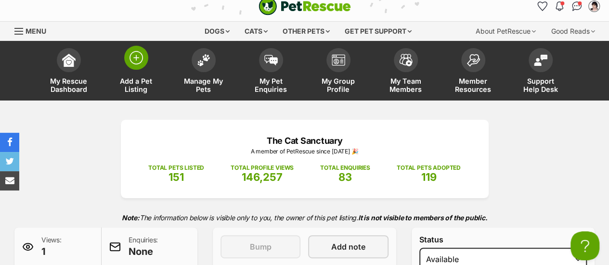
click at [131, 58] on img at bounding box center [135, 57] width 13 height 13
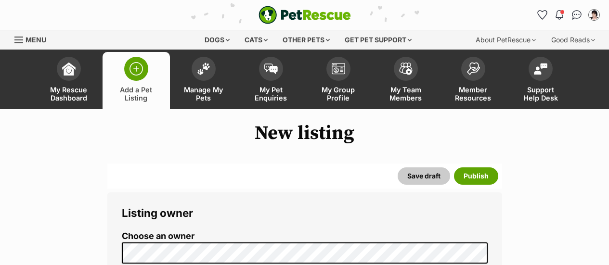
select select
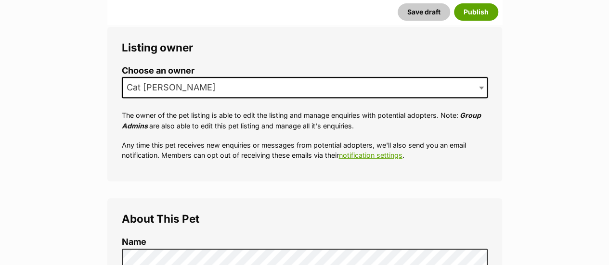
scroll to position [202, 0]
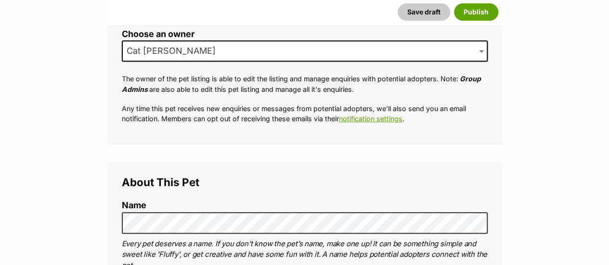
drag, startPoint x: 612, startPoint y: 17, endPoint x: 612, endPoint y: 31, distance: 13.5
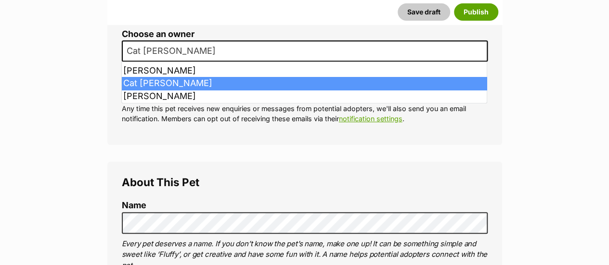
click at [186, 49] on span "Cat [PERSON_NAME]" at bounding box center [305, 50] width 366 height 21
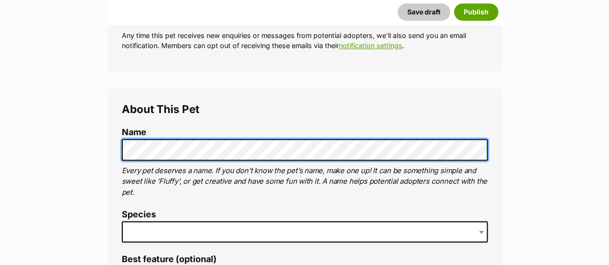
scroll to position [289, 0]
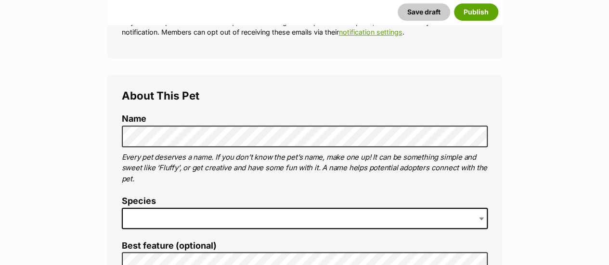
click at [433, 215] on span at bounding box center [305, 218] width 366 height 21
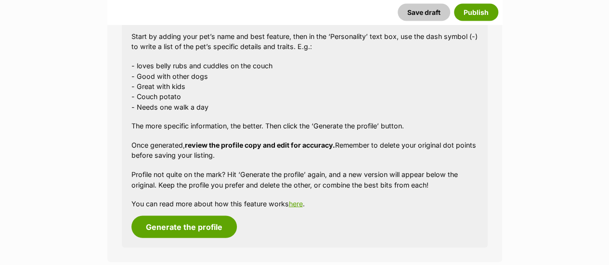
scroll to position [902, 0]
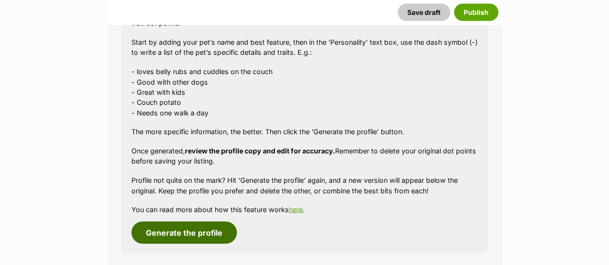
click at [192, 241] on button "Generate the profile" at bounding box center [183, 232] width 105 height 22
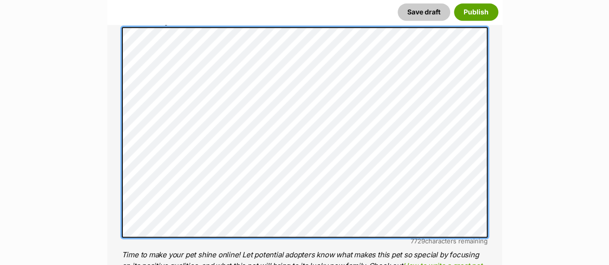
scroll to position [129, 0]
click at [287, 247] on li "Personality 7729 characters remaining Time to make your pet shine online! Let p…" at bounding box center [305, 149] width 366 height 266
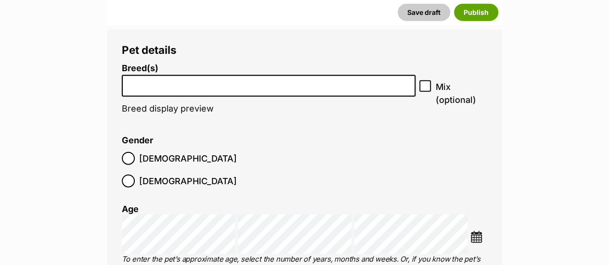
scroll to position [1179, 0]
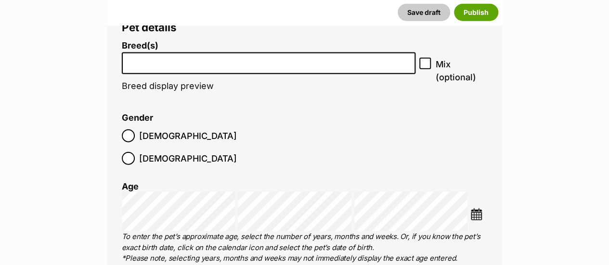
click at [290, 67] on li at bounding box center [268, 63] width 287 height 20
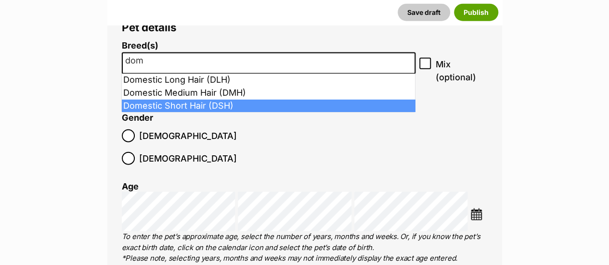
type input "dom"
select select "252102"
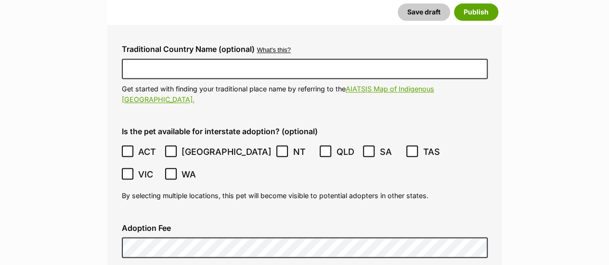
scroll to position [2457, 0]
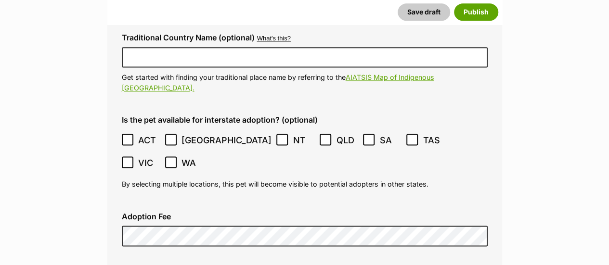
checkbox input "true"
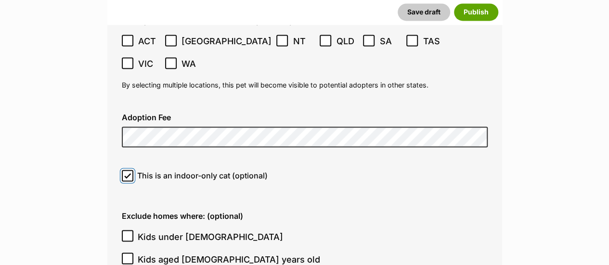
scroll to position [2585, 0]
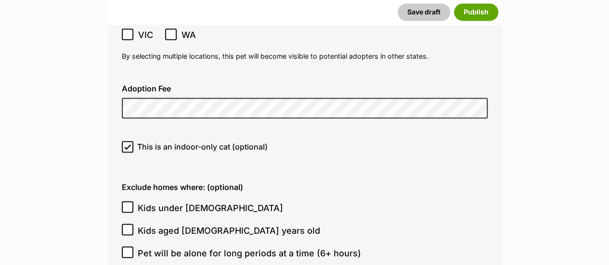
checkbox input "true"
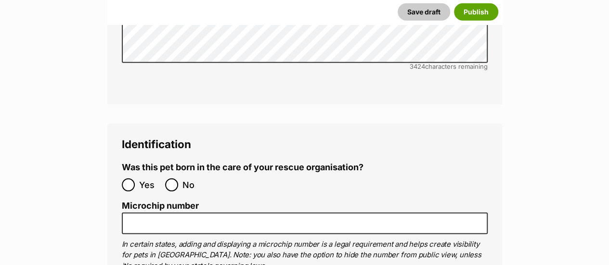
scroll to position [3207, 0]
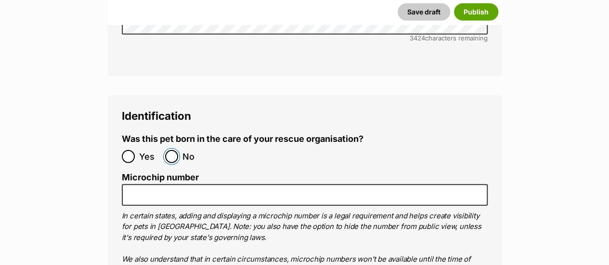
click at [170, 150] on input "No" at bounding box center [171, 156] width 13 height 13
radio input "true"
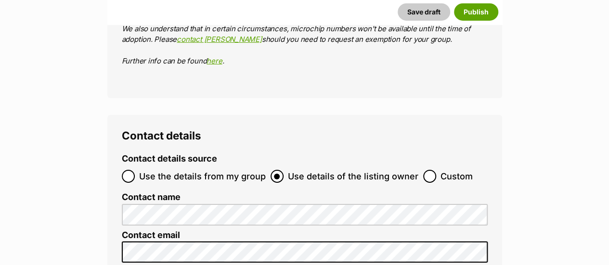
scroll to position [3443, 0]
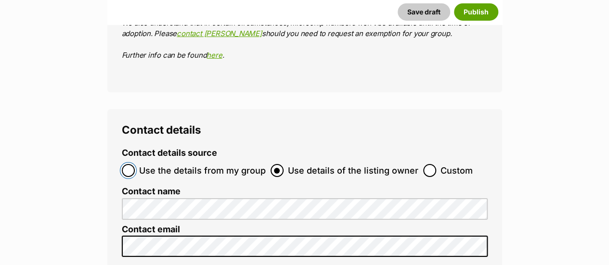
click at [128, 164] on input "Use the details from my group" at bounding box center [128, 170] width 13 height 13
radio input "true"
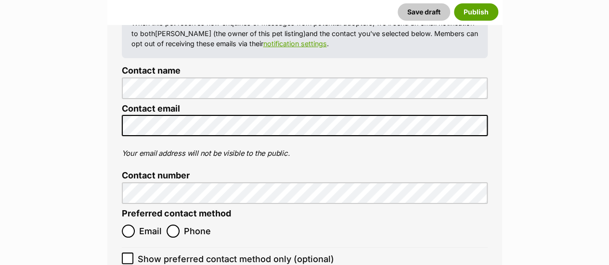
scroll to position [3653, 0]
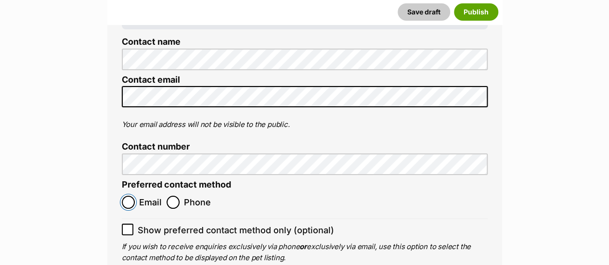
click at [127, 196] on input "Email" at bounding box center [128, 202] width 13 height 13
radio input "true"
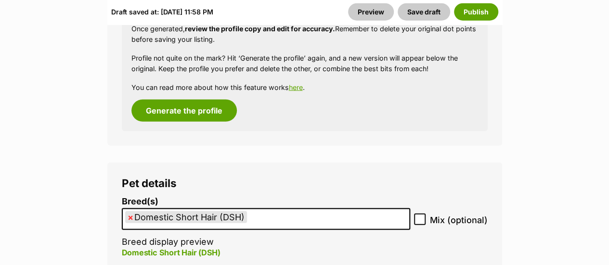
scroll to position [1250, 0]
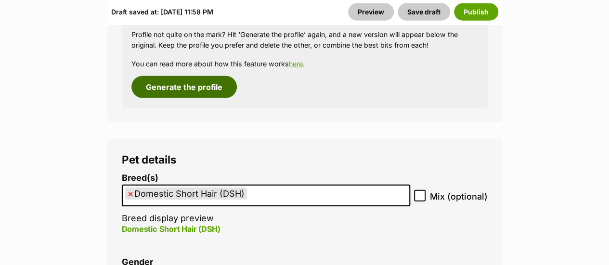
click at [213, 90] on button "Generate the profile" at bounding box center [183, 87] width 105 height 22
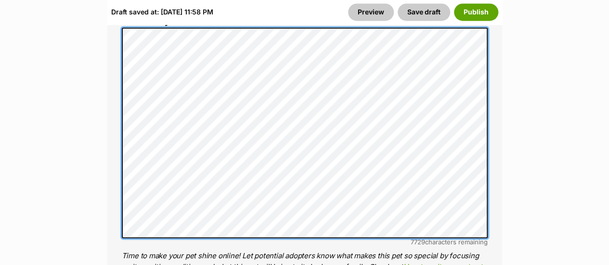
scroll to position [0, 0]
click at [108, 31] on div "About This Pet Name Henlo there, it looks like you might be using the pet name …" at bounding box center [304, 176] width 394 height 806
click at [113, 98] on div "About This Pet Name Henlo there, it looks like you might be using the pet name …" at bounding box center [304, 176] width 394 height 806
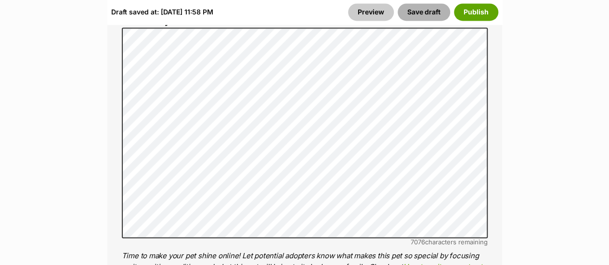
click at [418, 8] on button "Save draft" at bounding box center [423, 11] width 52 height 17
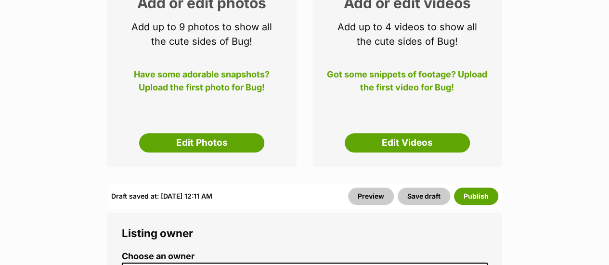
scroll to position [248, 0]
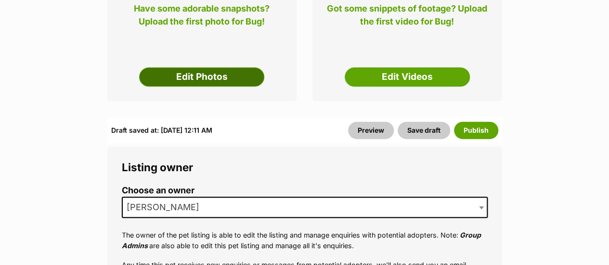
click at [189, 83] on link "Edit Photos" at bounding box center [201, 76] width 125 height 19
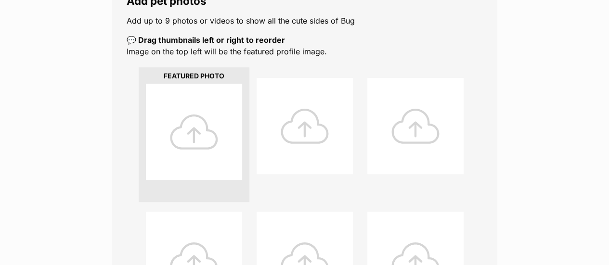
scroll to position [185, 0]
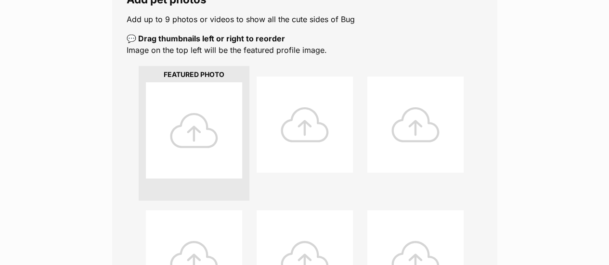
click at [192, 127] on div at bounding box center [194, 130] width 96 height 96
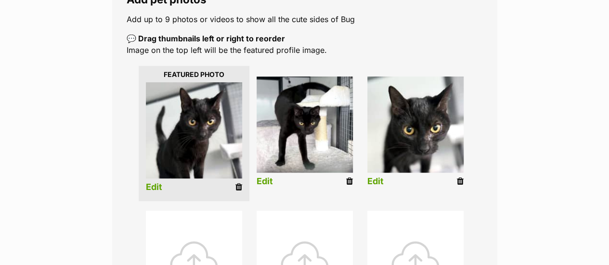
click at [396, 138] on img at bounding box center [415, 124] width 96 height 96
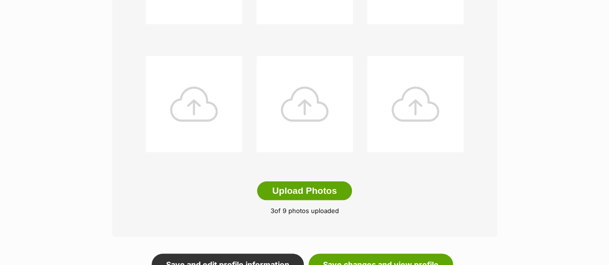
scroll to position [469, 0]
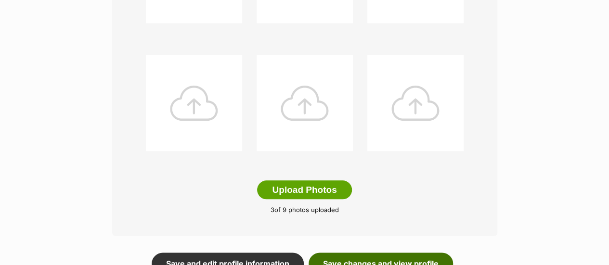
click at [394, 257] on link "Save changes and view profile" at bounding box center [380, 264] width 144 height 22
